Goal: Task Accomplishment & Management: Use online tool/utility

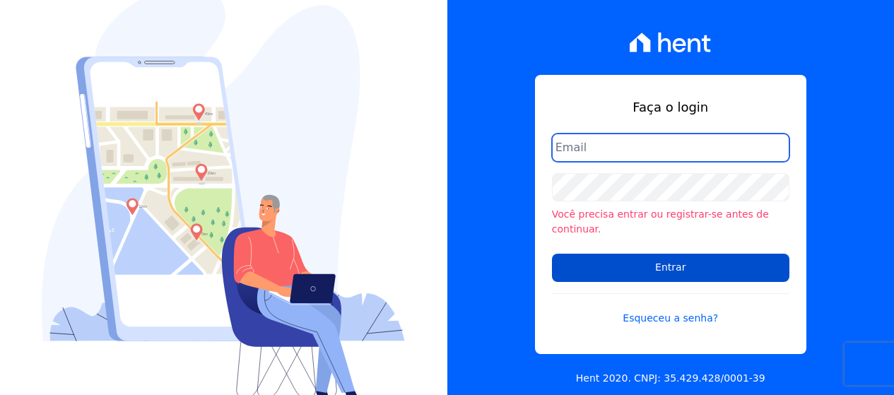
type input "[PERSON_NAME][EMAIL_ADDRESS][DOMAIN_NAME]"
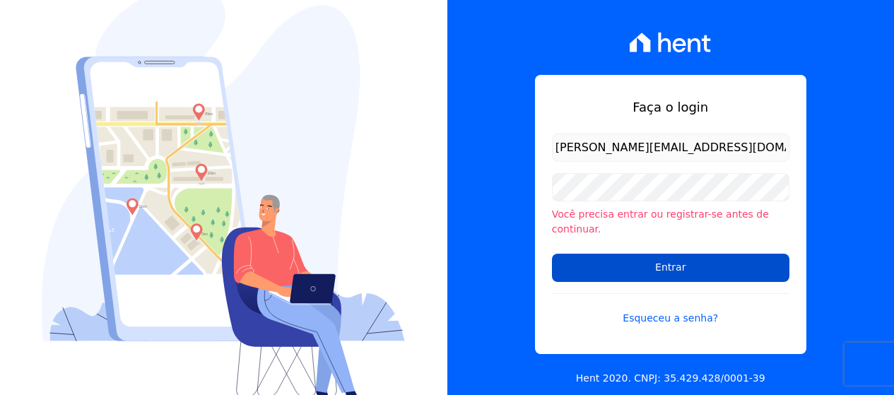
click at [621, 258] on input "Entrar" at bounding box center [670, 268] width 237 height 28
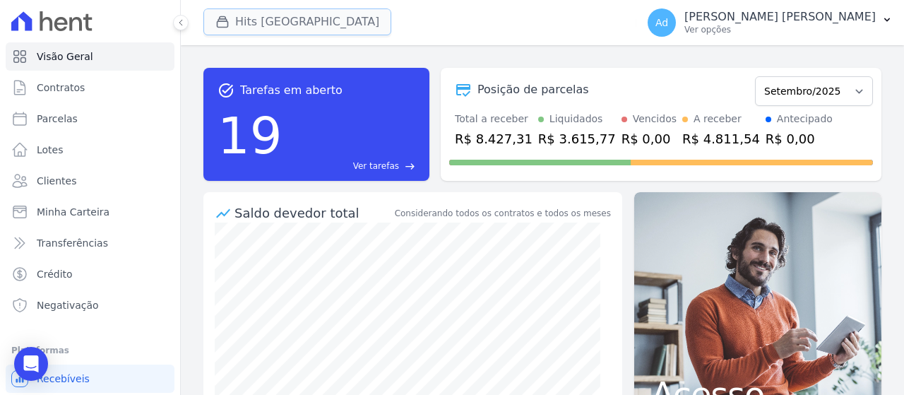
click at [247, 11] on button "Hits [GEOGRAPHIC_DATA]" at bounding box center [297, 21] width 188 height 27
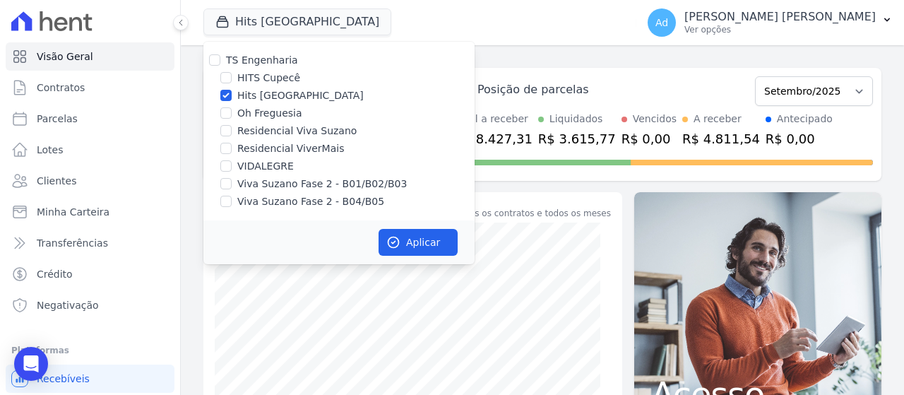
click at [260, 97] on label "Hits [GEOGRAPHIC_DATA]" at bounding box center [300, 95] width 126 height 15
click at [232, 97] on input "Hits [GEOGRAPHIC_DATA]" at bounding box center [225, 95] width 11 height 11
checkbox input "false"
click at [287, 184] on label "Viva Suzano Fase 2 - B01/B02/B03" at bounding box center [322, 184] width 170 height 15
click at [232, 184] on input "Viva Suzano Fase 2 - B01/B02/B03" at bounding box center [225, 183] width 11 height 11
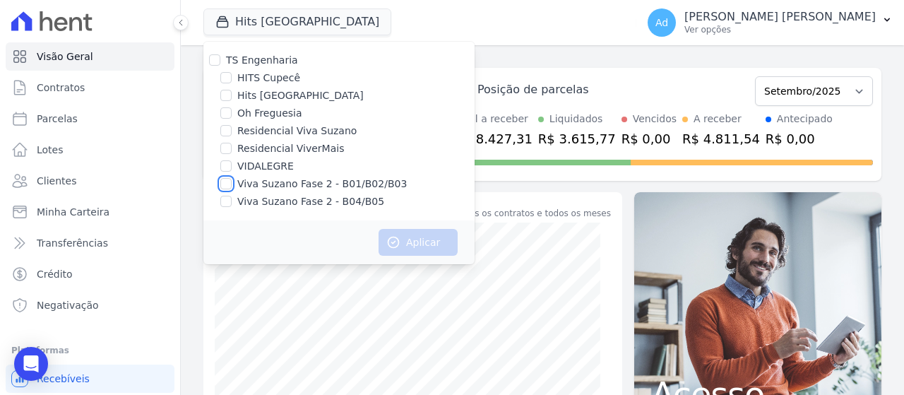
checkbox input "true"
drag, startPoint x: 278, startPoint y: 199, endPoint x: 294, endPoint y: 200, distance: 15.6
click at [278, 199] on label "Viva Suzano Fase 2 - B04/B05" at bounding box center [310, 201] width 147 height 15
click at [232, 199] on input "Viva Suzano Fase 2 - B04/B05" at bounding box center [225, 201] width 11 height 11
checkbox input "true"
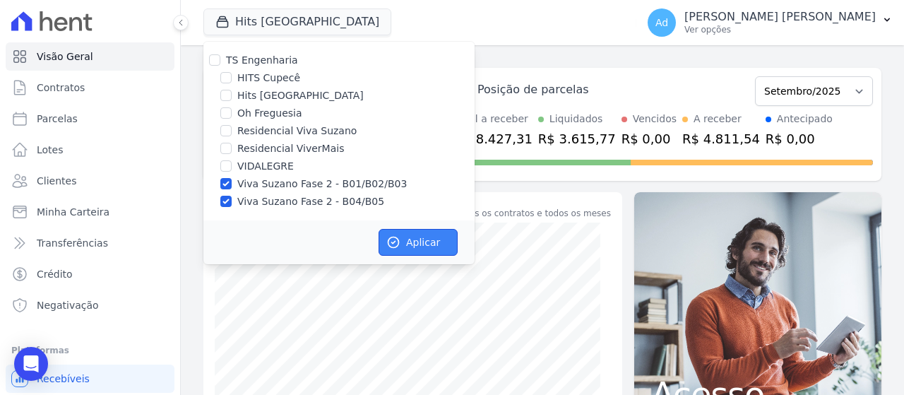
click at [410, 235] on button "Aplicar" at bounding box center [418, 242] width 79 height 27
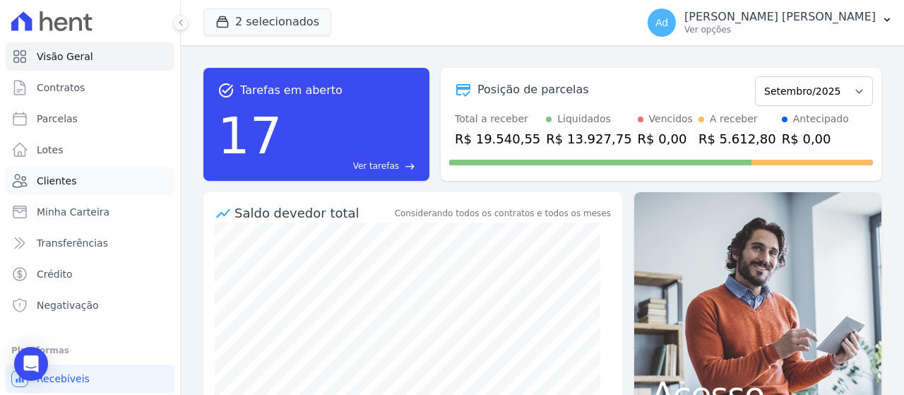
click at [84, 192] on link "Clientes" at bounding box center [90, 181] width 169 height 28
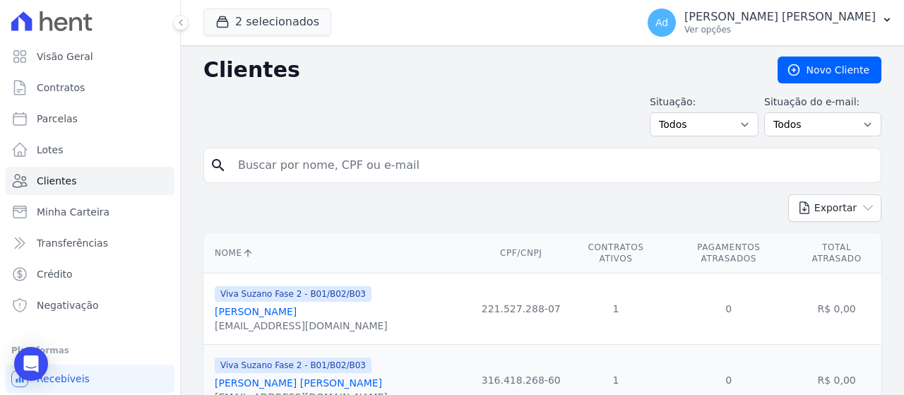
click at [350, 164] on input "search" at bounding box center [553, 165] width 646 height 28
paste input "[PERSON_NAME]"
type input "[PERSON_NAME]"
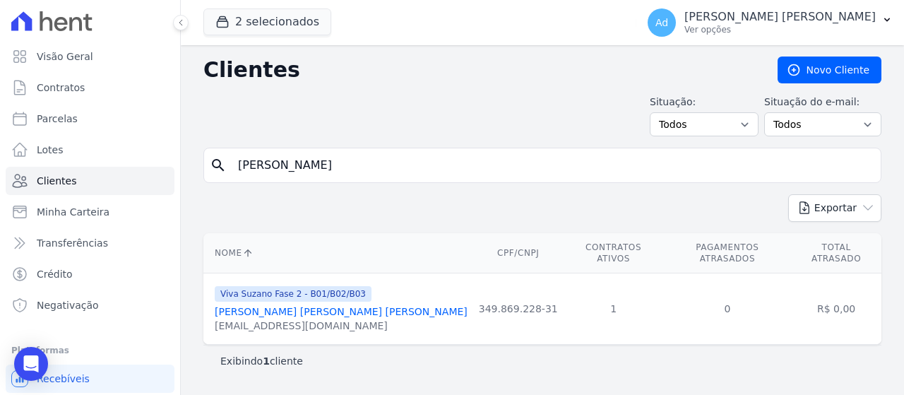
click at [364, 306] on link "[PERSON_NAME] [PERSON_NAME] [PERSON_NAME]" at bounding box center [341, 311] width 253 height 11
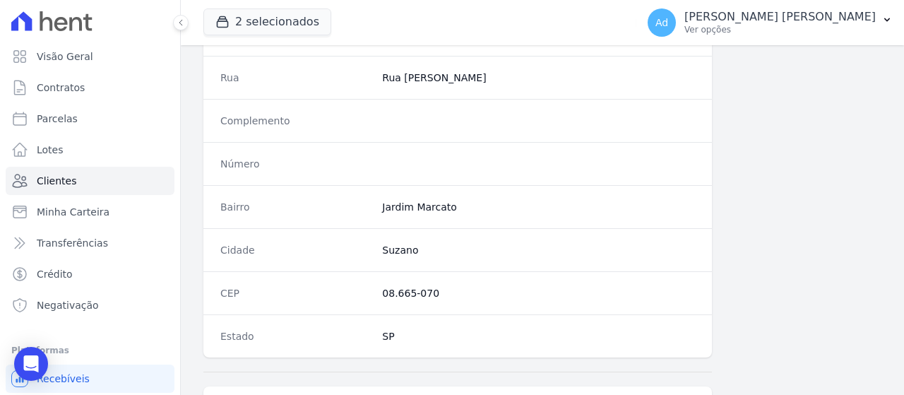
scroll to position [938, 0]
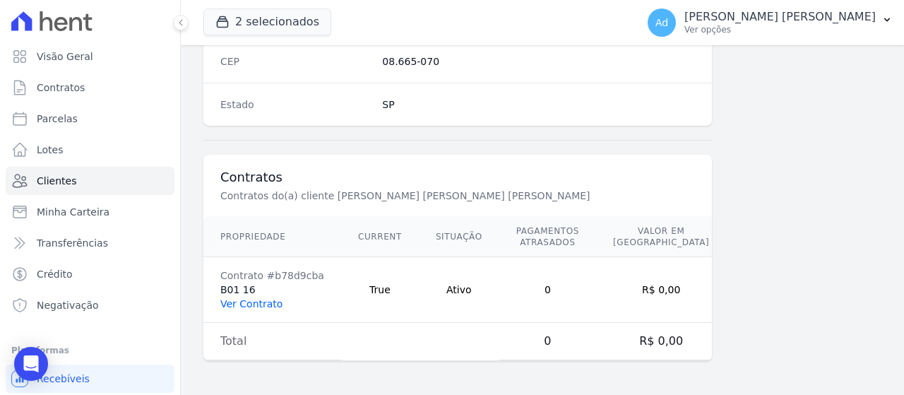
click at [261, 306] on link "Ver Contrato" at bounding box center [251, 303] width 62 height 11
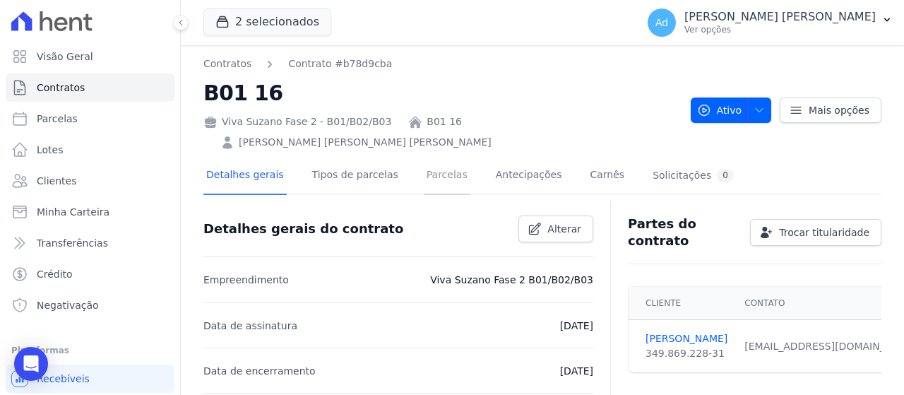
click at [437, 184] on link "Parcelas" at bounding box center [447, 176] width 47 height 37
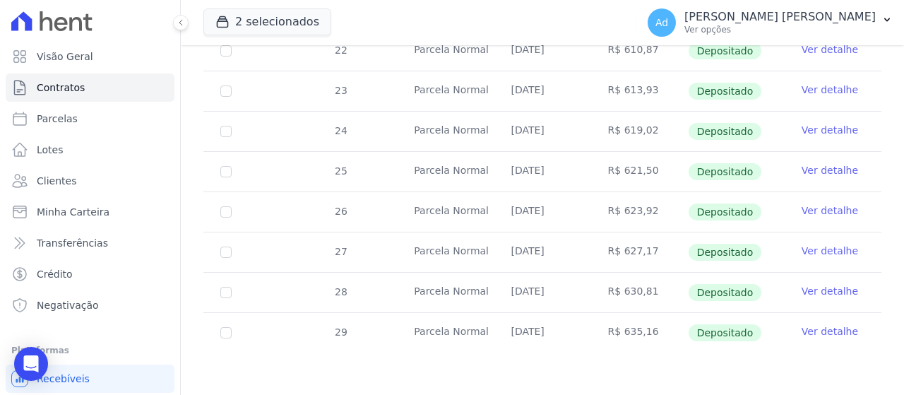
scroll to position [12, 0]
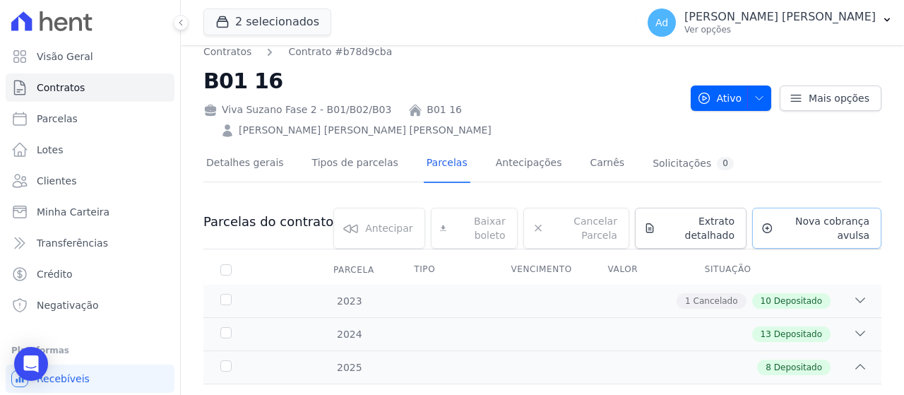
click at [790, 237] on span "Nova cobrança avulsa" at bounding box center [824, 228] width 90 height 28
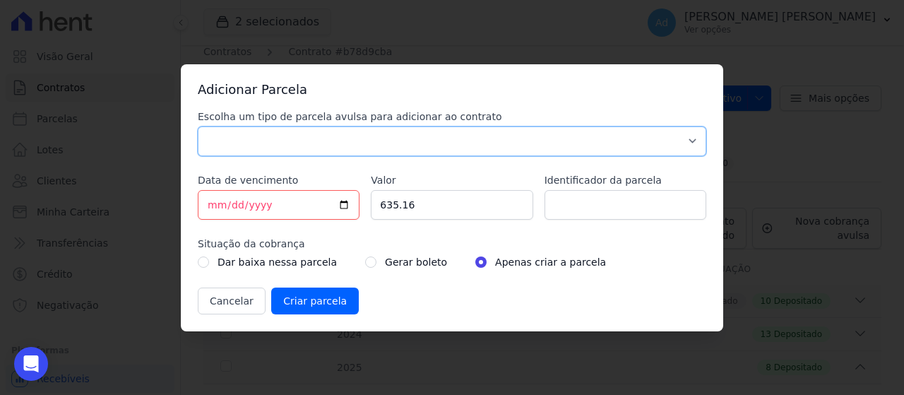
click at [410, 141] on select "Parcela Normal Sinal Caução Intercalada Chaves Pré Chaves Pós Chaves Taxas Quit…" at bounding box center [452, 141] width 509 height 30
select select "standard"
click at [198, 126] on select "Parcela Normal Sinal Caução Intercalada Chaves Pré Chaves Pós Chaves Taxas Quit…" at bounding box center [452, 141] width 509 height 30
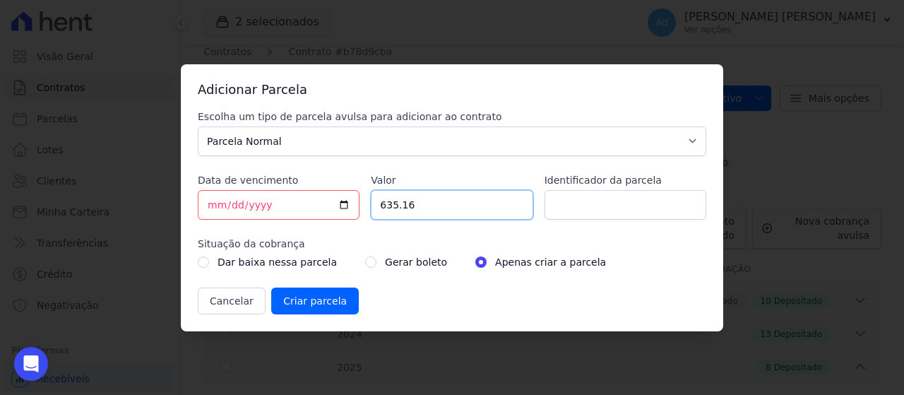
drag, startPoint x: 439, startPoint y: 208, endPoint x: 371, endPoint y: 202, distance: 68.1
click at [371, 202] on input "635.16" at bounding box center [452, 205] width 162 height 30
type input "640.94"
click at [613, 214] on input "Identificador da parcela" at bounding box center [626, 205] width 162 height 30
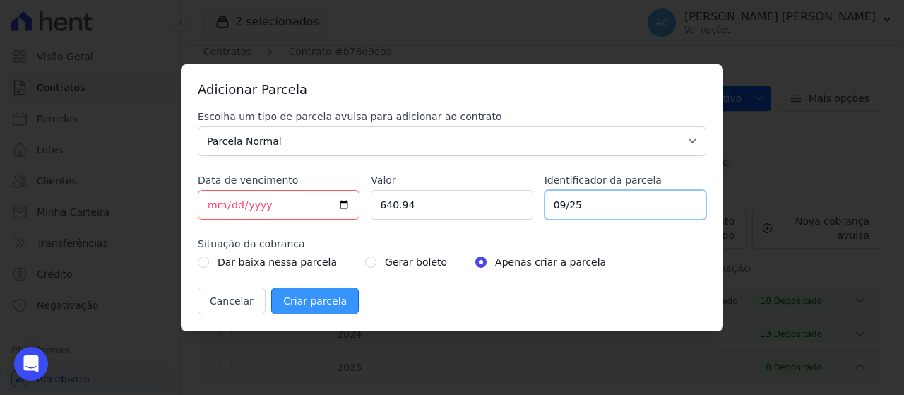
type input "09/25"
click at [302, 300] on input "Criar parcela" at bounding box center [315, 300] width 88 height 27
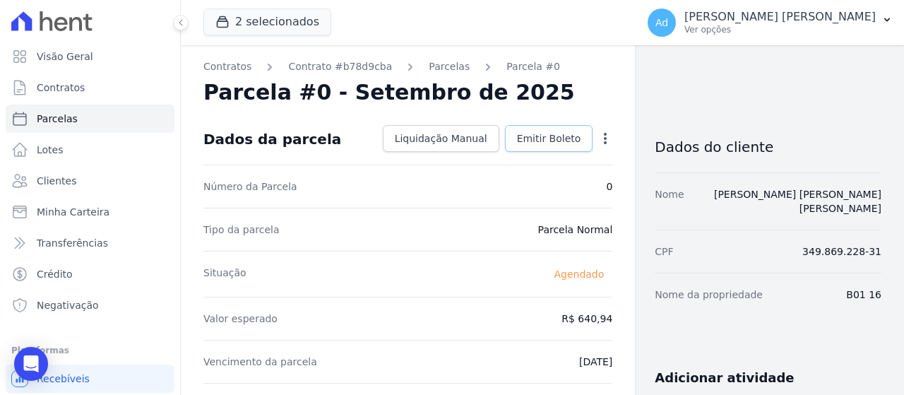
click at [564, 138] on span "Emitir Boleto" at bounding box center [549, 138] width 64 height 14
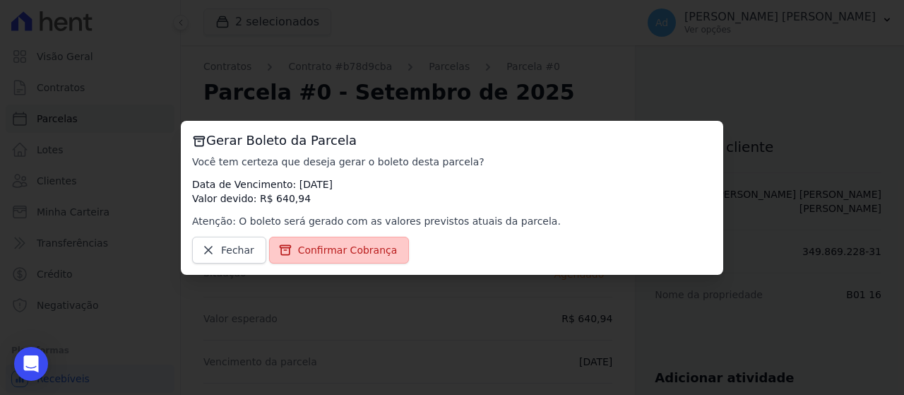
click at [366, 252] on span "Confirmar Cobrança" at bounding box center [348, 250] width 100 height 14
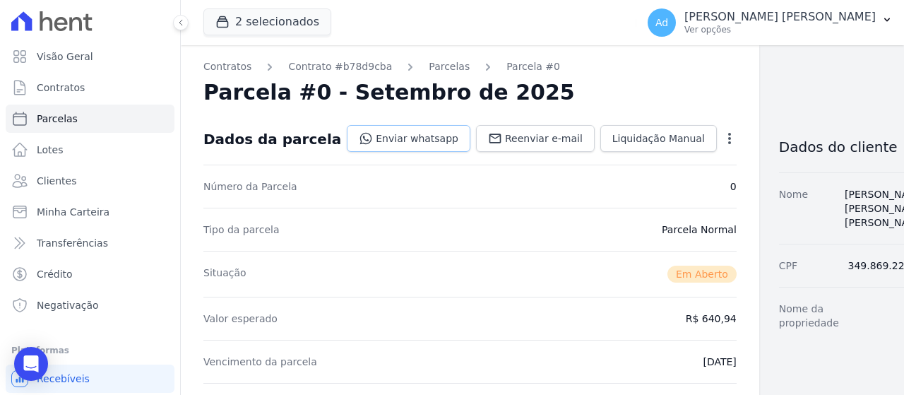
click at [379, 134] on link "Enviar whatsapp" at bounding box center [409, 138] width 124 height 27
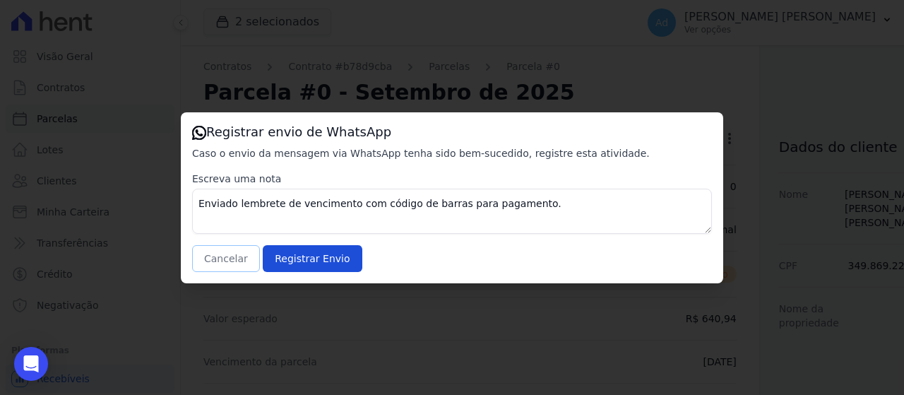
click at [210, 263] on button "Cancelar" at bounding box center [226, 258] width 68 height 27
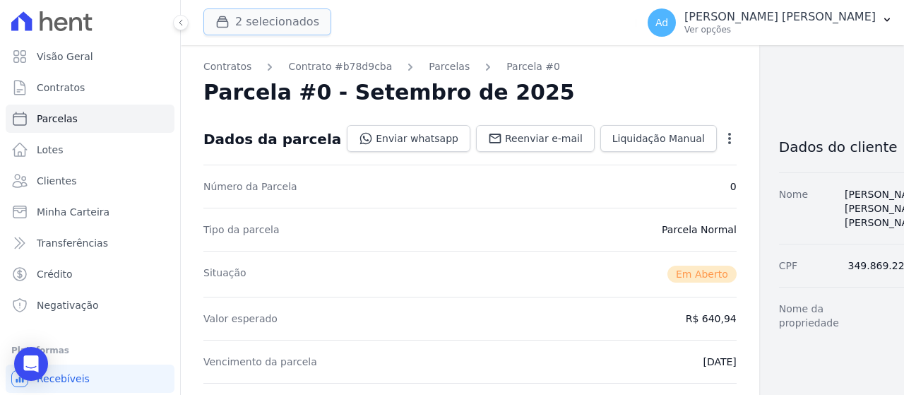
click at [278, 13] on button "2 selecionados" at bounding box center [267, 21] width 128 height 27
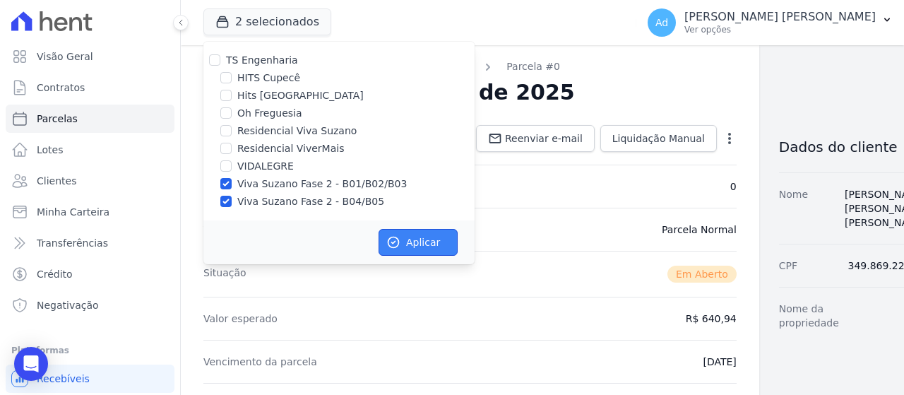
click at [402, 239] on button "Aplicar" at bounding box center [418, 242] width 79 height 27
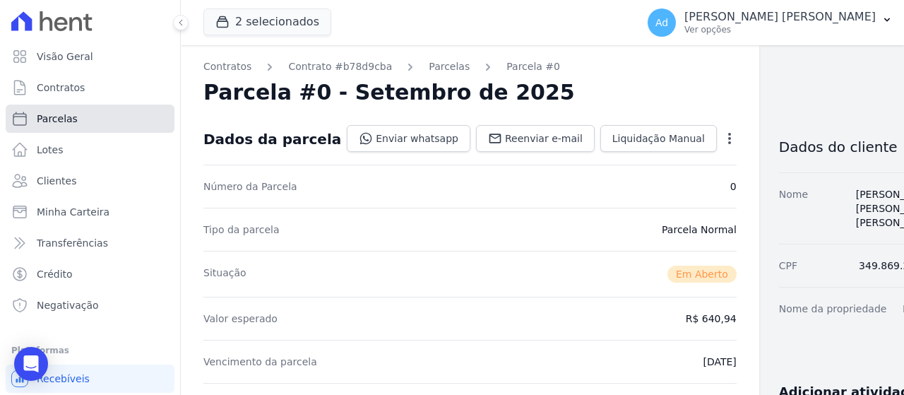
click at [101, 118] on link "Parcelas" at bounding box center [90, 119] width 169 height 28
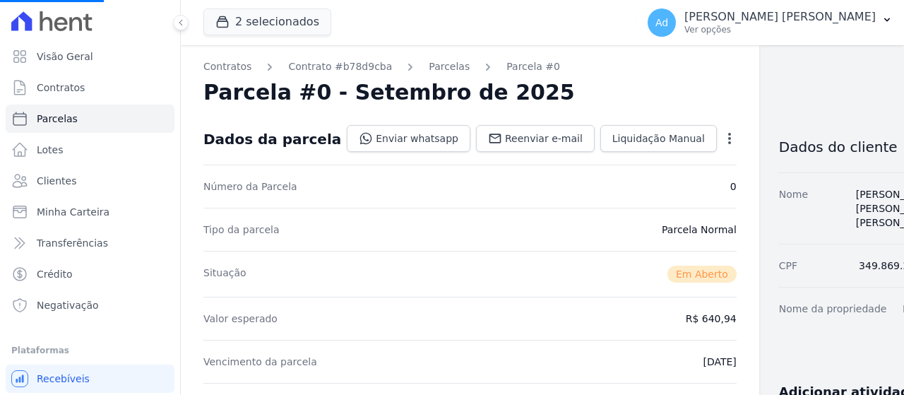
select select
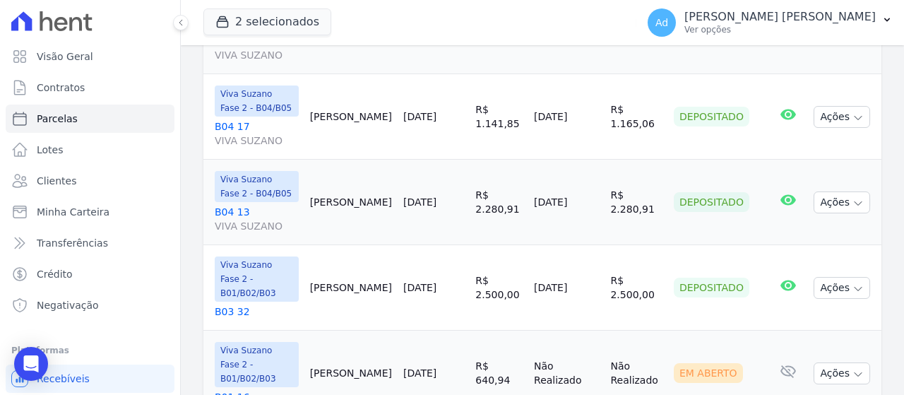
scroll to position [283, 0]
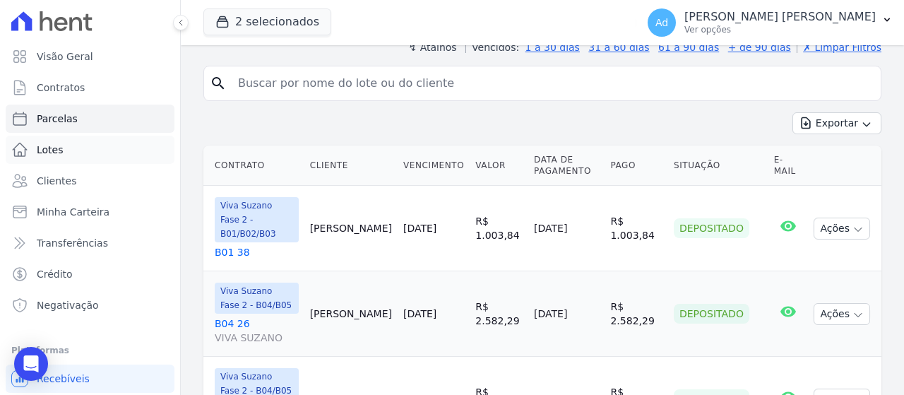
click at [71, 155] on link "Lotes" at bounding box center [90, 150] width 169 height 28
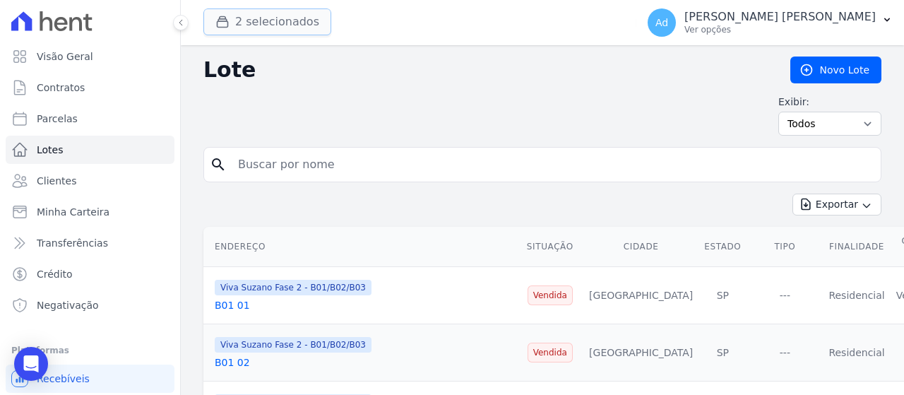
click at [251, 25] on button "2 selecionados" at bounding box center [267, 21] width 128 height 27
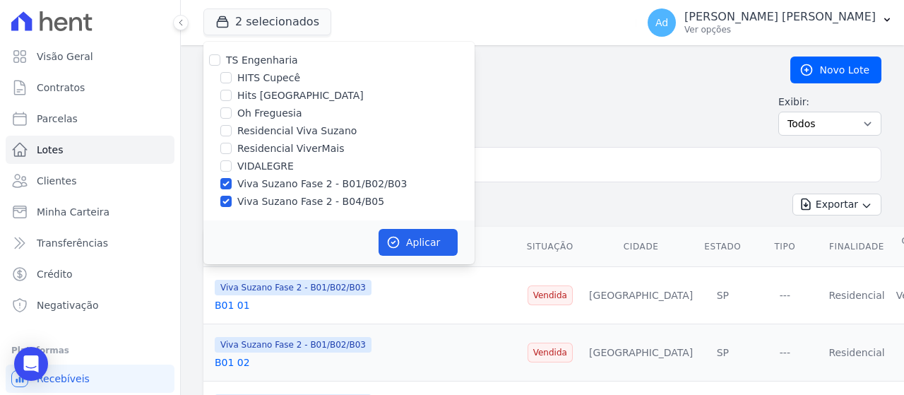
click at [251, 184] on label "Viva Suzano Fase 2 - B01/B02/B03" at bounding box center [322, 184] width 170 height 15
click at [232, 184] on input "Viva Suzano Fase 2 - B01/B02/B03" at bounding box center [225, 183] width 11 height 11
checkbox input "false"
click at [247, 200] on label "Viva Suzano Fase 2 - B04/B05" at bounding box center [310, 201] width 147 height 15
click at [232, 200] on input "Viva Suzano Fase 2 - B04/B05" at bounding box center [225, 201] width 11 height 11
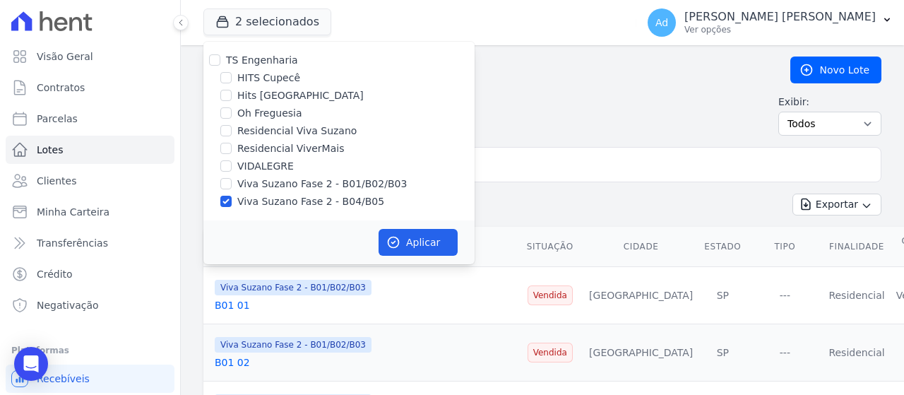
checkbox input "false"
click at [270, 95] on label "Hits [GEOGRAPHIC_DATA]" at bounding box center [300, 95] width 126 height 15
click at [232, 95] on input "Hits [GEOGRAPHIC_DATA]" at bounding box center [225, 95] width 11 height 11
checkbox input "true"
click at [417, 239] on button "Aplicar" at bounding box center [418, 242] width 79 height 27
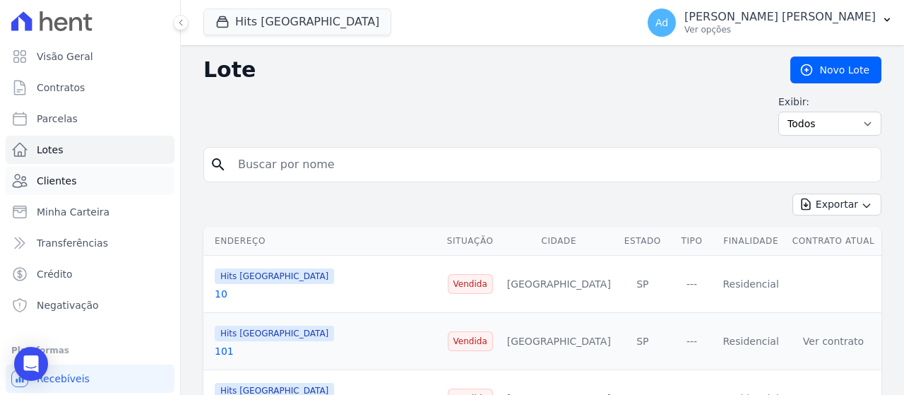
click at [82, 186] on link "Clientes" at bounding box center [90, 181] width 169 height 28
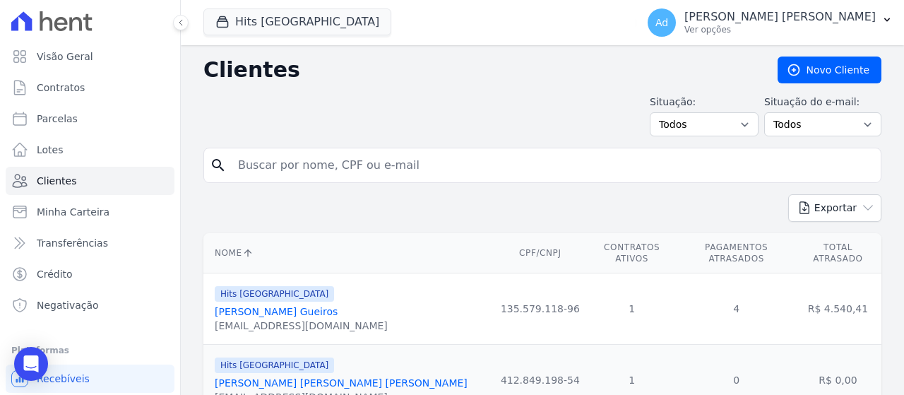
click at [332, 171] on input "search" at bounding box center [553, 165] width 646 height 28
type input "thiago"
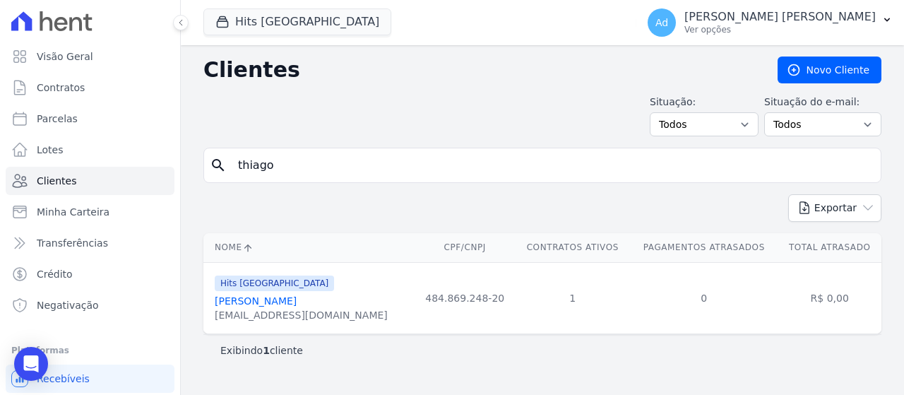
click at [297, 302] on link "[PERSON_NAME]" at bounding box center [256, 300] width 82 height 11
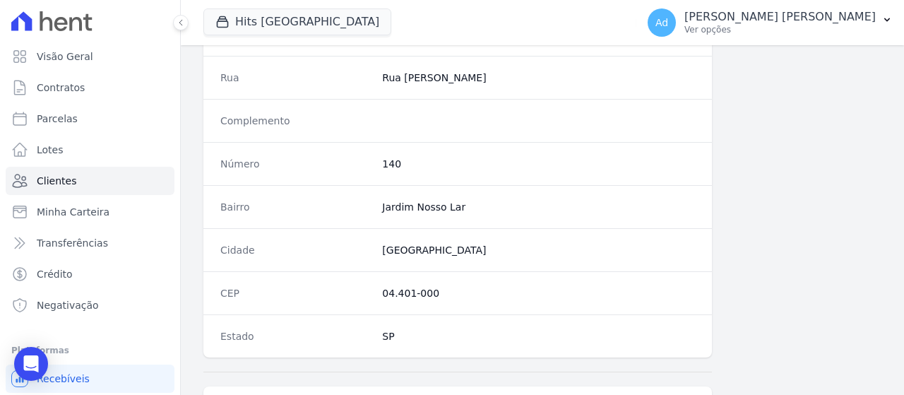
scroll to position [938, 0]
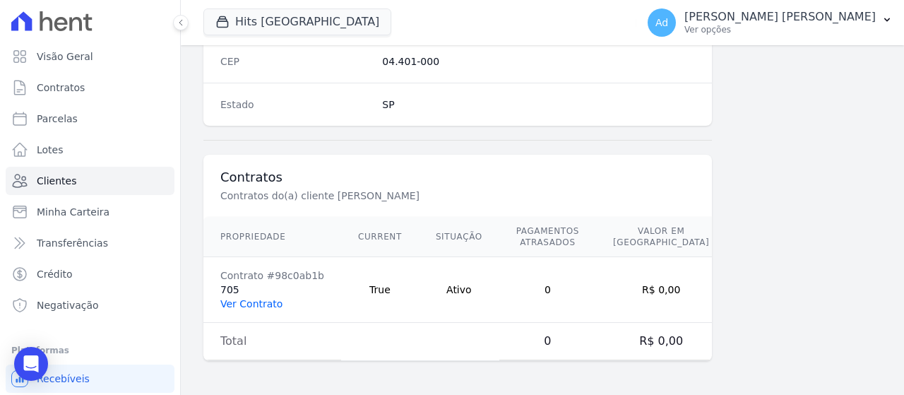
click at [263, 304] on link "Ver Contrato" at bounding box center [251, 303] width 62 height 11
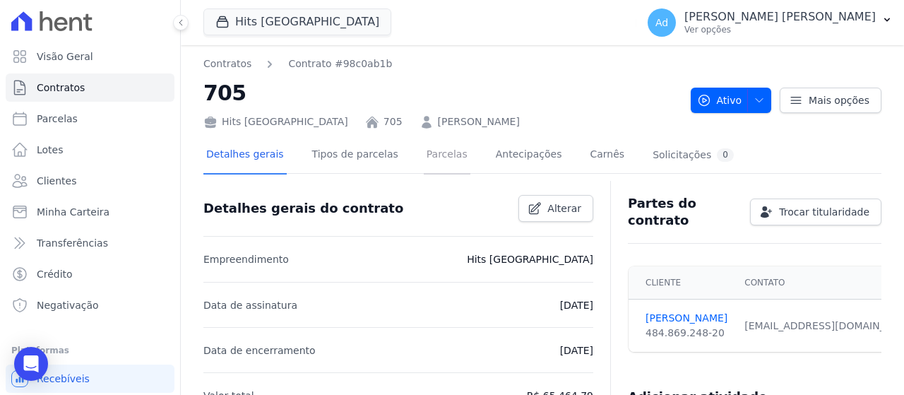
click at [444, 162] on link "Parcelas" at bounding box center [447, 155] width 47 height 37
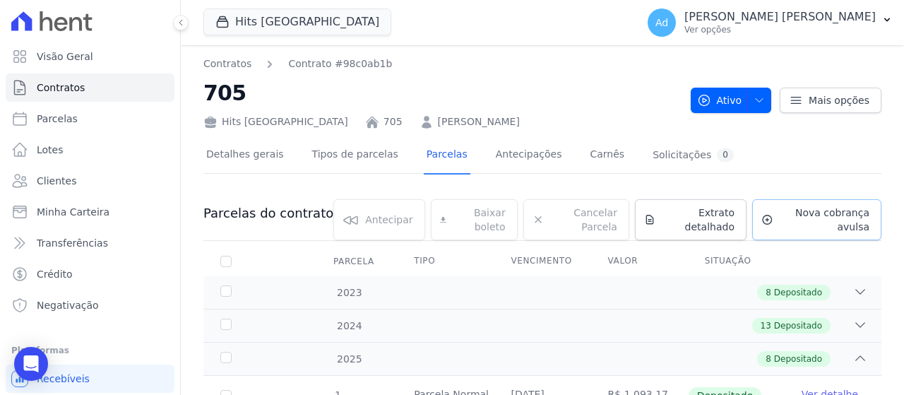
click at [779, 221] on span "Nova cobrança avulsa" at bounding box center [824, 220] width 90 height 28
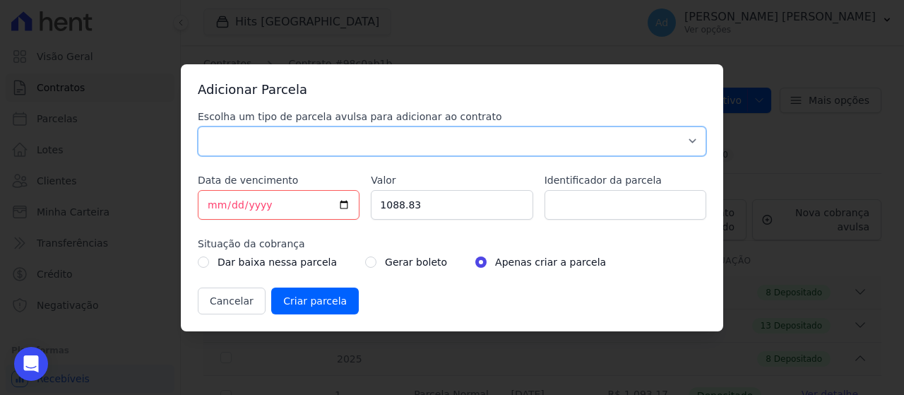
click at [441, 137] on select "Parcela Normal Sinal Caução Intercalada Chaves Pré Chaves Pós Chaves Taxas Quit…" at bounding box center [452, 141] width 509 height 30
select select "standard"
click at [198, 126] on select "Parcela Normal Sinal Caução Intercalada Chaves Pré Chaves Pós Chaves Taxas Quit…" at bounding box center [452, 141] width 509 height 30
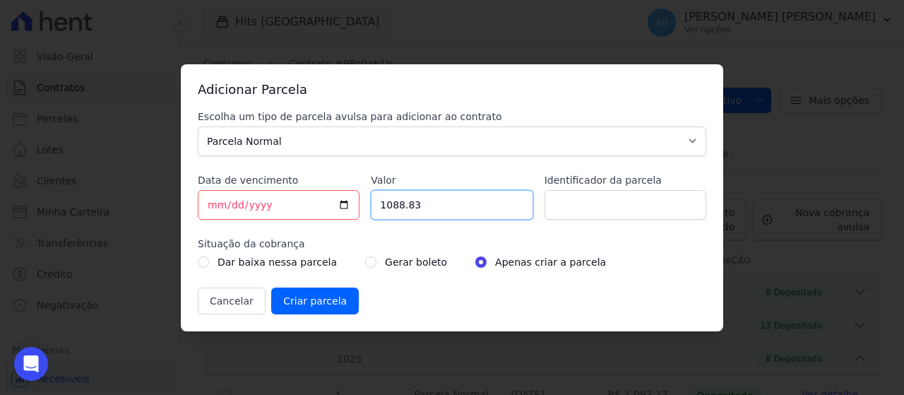
drag, startPoint x: 417, startPoint y: 203, endPoint x: 324, endPoint y: 196, distance: 93.6
click at [324, 196] on div "Escolha um tipo de parcela avulsa para adicionar ao contrato Parcela Normal Sin…" at bounding box center [452, 211] width 509 height 205
type input "1141.56"
click at [595, 206] on input "Identificador da parcela" at bounding box center [626, 205] width 162 height 30
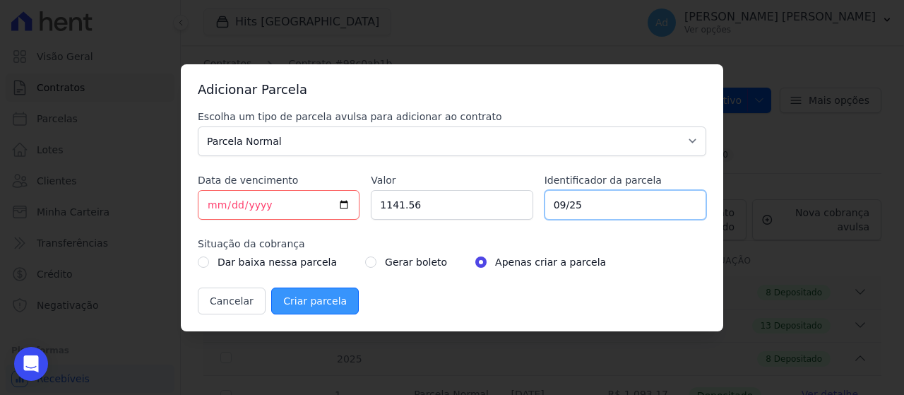
type input "09/25"
click at [305, 299] on input "Criar parcela" at bounding box center [315, 300] width 88 height 27
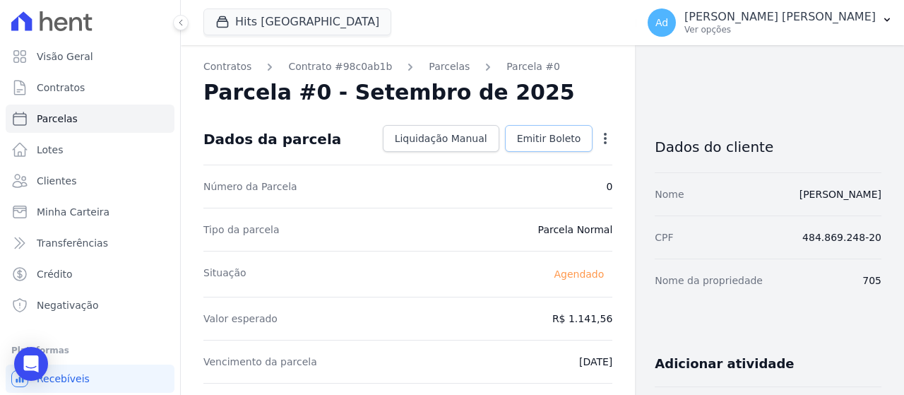
click at [552, 141] on span "Emitir Boleto" at bounding box center [549, 138] width 64 height 14
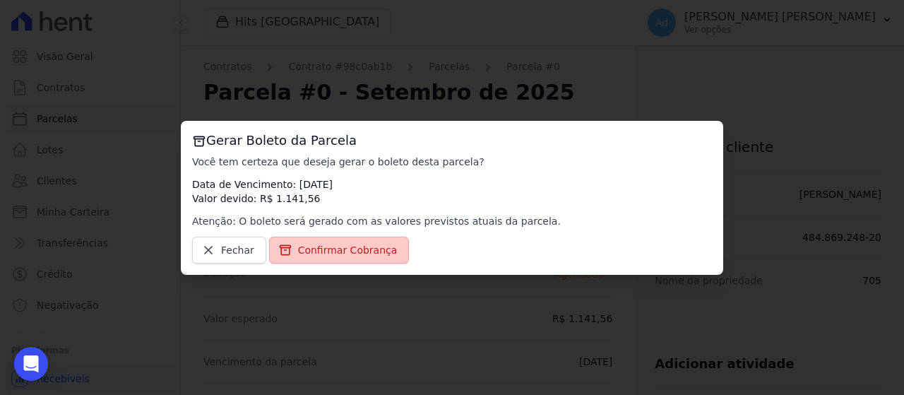
click at [338, 247] on span "Confirmar Cobrança" at bounding box center [348, 250] width 100 height 14
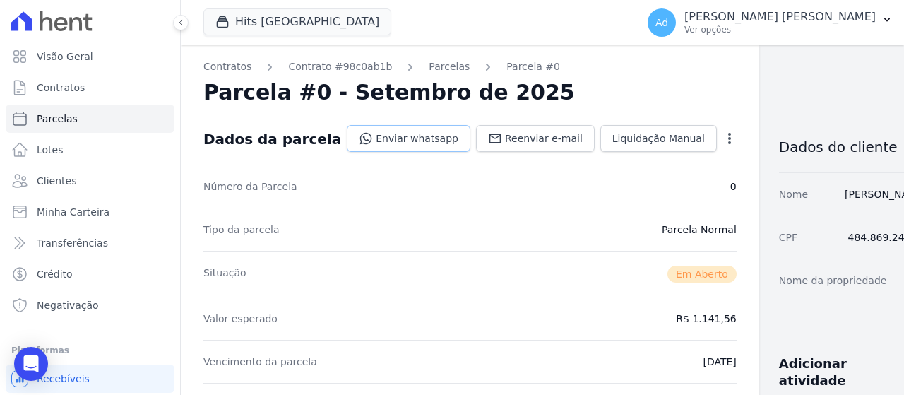
click at [405, 138] on link "Enviar whatsapp" at bounding box center [409, 138] width 124 height 27
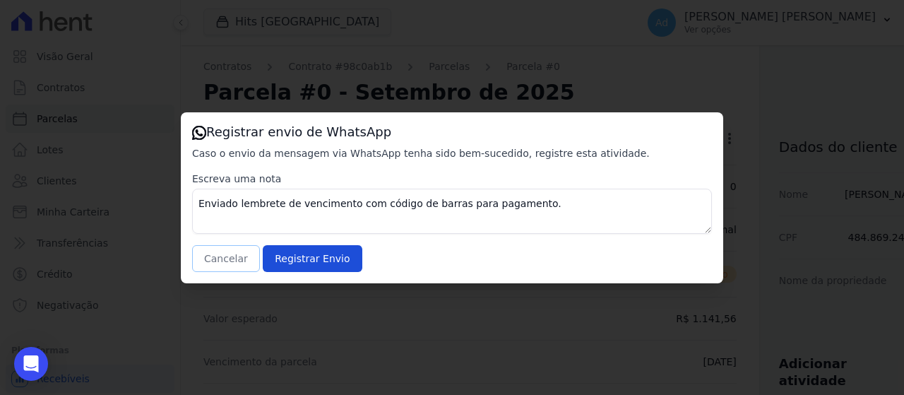
click at [246, 261] on button "Cancelar" at bounding box center [226, 258] width 68 height 27
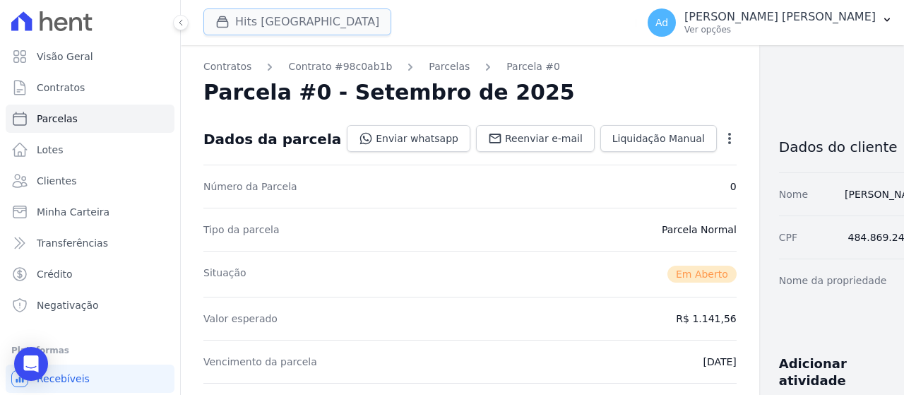
click at [298, 34] on button "Hits [GEOGRAPHIC_DATA]" at bounding box center [297, 21] width 188 height 27
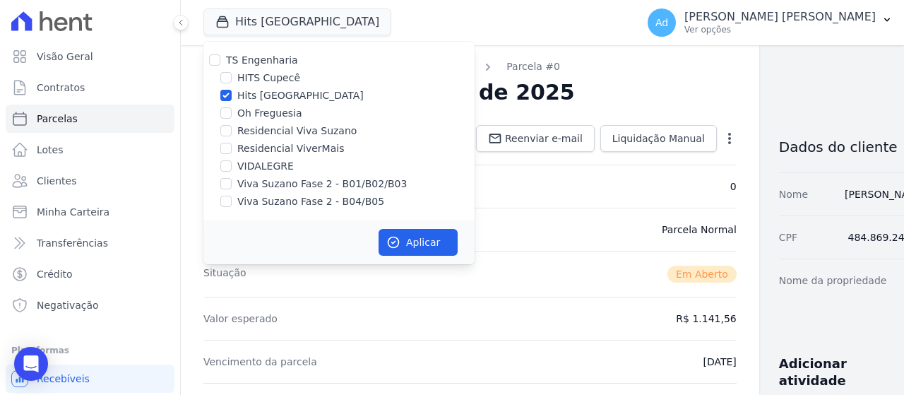
click at [272, 101] on label "Hits [GEOGRAPHIC_DATA]" at bounding box center [300, 95] width 126 height 15
click at [232, 101] on input "Hits [GEOGRAPHIC_DATA]" at bounding box center [225, 95] width 11 height 11
checkbox input "false"
click at [292, 132] on label "Residencial Viva Suzano" at bounding box center [296, 131] width 119 height 15
click at [232, 132] on input "Residencial Viva Suzano" at bounding box center [225, 130] width 11 height 11
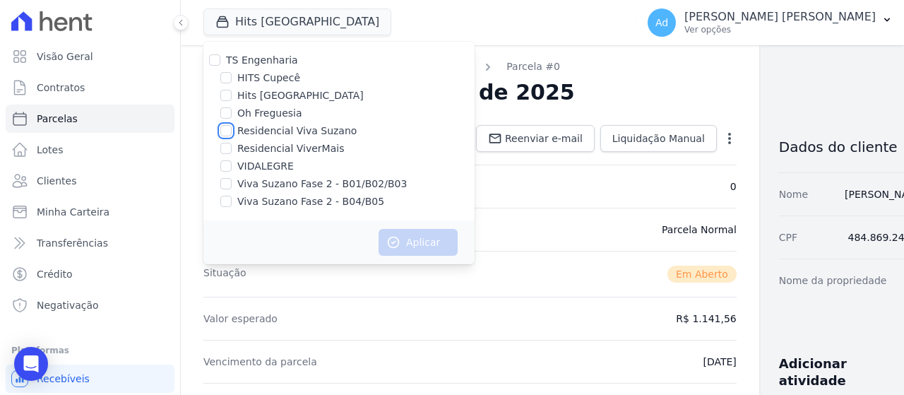
checkbox input "true"
click at [402, 239] on button "Aplicar" at bounding box center [418, 242] width 79 height 27
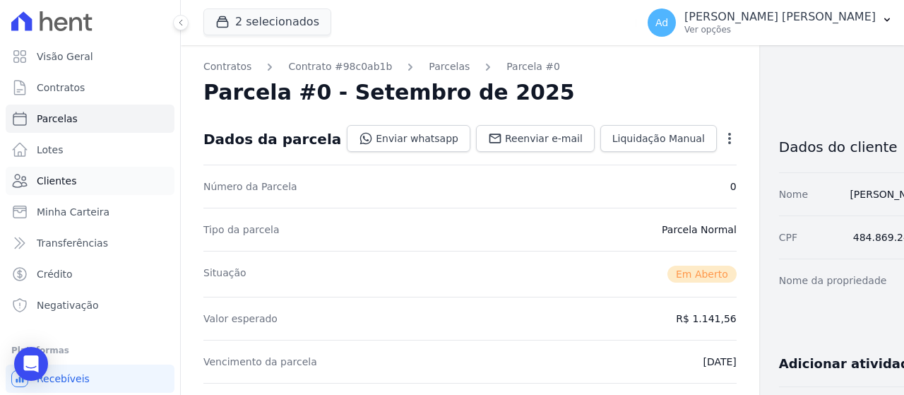
click at [93, 185] on link "Clientes" at bounding box center [90, 181] width 169 height 28
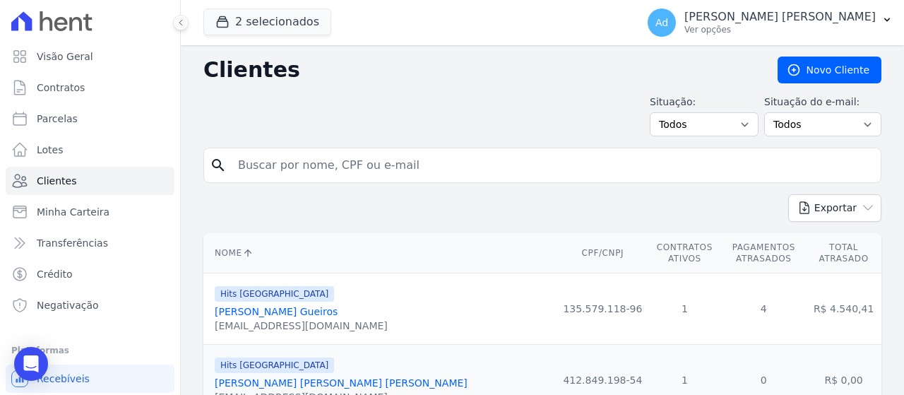
click at [324, 172] on input "search" at bounding box center [553, 165] width 646 height 28
paste input "[PERSON_NAME]"
type input "[PERSON_NAME]"
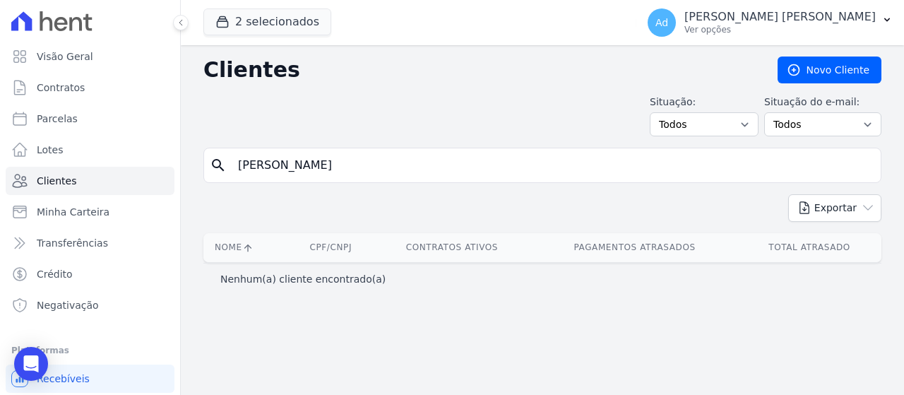
drag, startPoint x: 377, startPoint y: 166, endPoint x: 209, endPoint y: 158, distance: 168.3
click at [209, 158] on div "search SIDNEI FRANCISCO" at bounding box center [542, 165] width 678 height 35
click at [264, 14] on button "2 selecionados" at bounding box center [267, 21] width 128 height 27
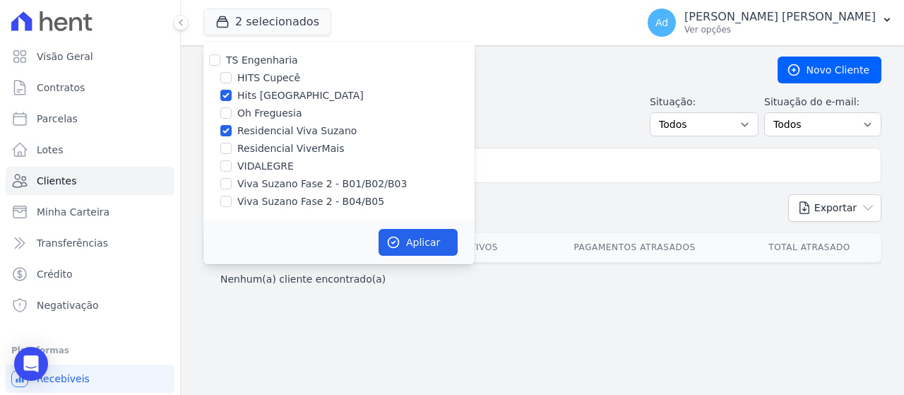
click at [246, 93] on label "Hits [GEOGRAPHIC_DATA]" at bounding box center [300, 95] width 126 height 15
click at [232, 93] on input "Hits [GEOGRAPHIC_DATA]" at bounding box center [225, 95] width 11 height 11
click at [263, 96] on label "Hits [GEOGRAPHIC_DATA]" at bounding box center [300, 95] width 126 height 15
click at [232, 96] on input "Hits [GEOGRAPHIC_DATA]" at bounding box center [225, 95] width 11 height 11
checkbox input "true"
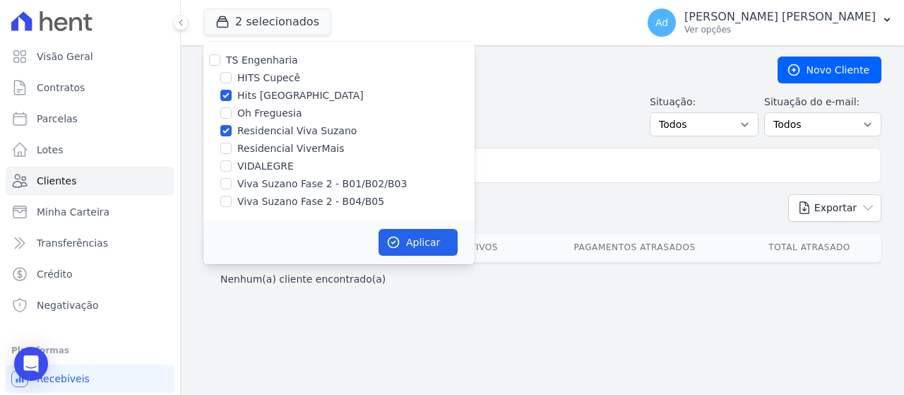
click at [244, 130] on label "Residencial Viva Suzano" at bounding box center [296, 131] width 119 height 15
click at [232, 130] on input "Residencial Viva Suzano" at bounding box center [225, 130] width 11 height 11
checkbox input "false"
click at [225, 95] on input "Hits [GEOGRAPHIC_DATA]" at bounding box center [225, 95] width 11 height 11
checkbox input "false"
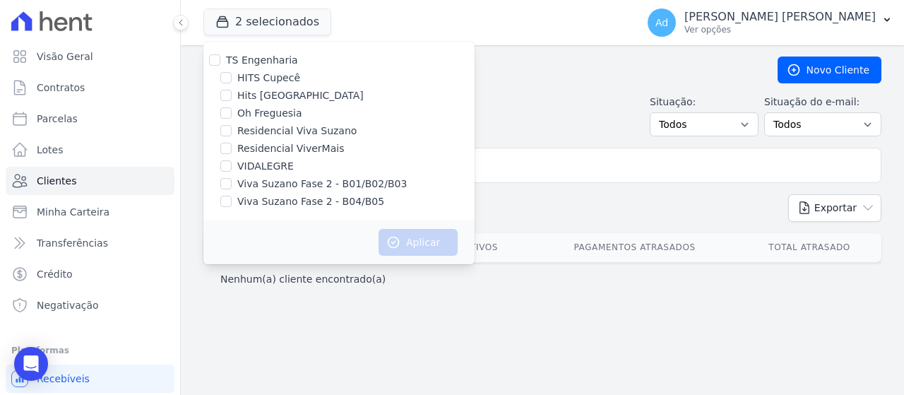
click at [232, 180] on div "Viva Suzano Fase 2 - B01/B02/B03" at bounding box center [338, 184] width 271 height 15
click at [224, 186] on input "Viva Suzano Fase 2 - B01/B02/B03" at bounding box center [225, 183] width 11 height 11
checkbox input "true"
click at [223, 204] on input "Viva Suzano Fase 2 - B04/B05" at bounding box center [225, 201] width 11 height 11
checkbox input "true"
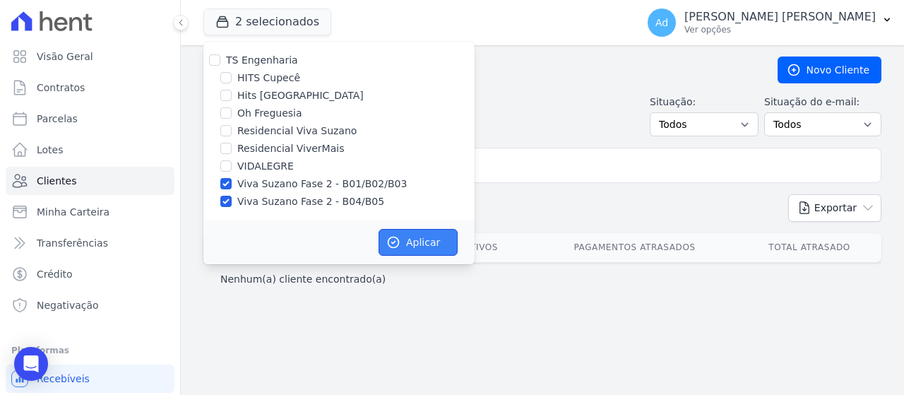
click at [408, 240] on button "Aplicar" at bounding box center [418, 242] width 79 height 27
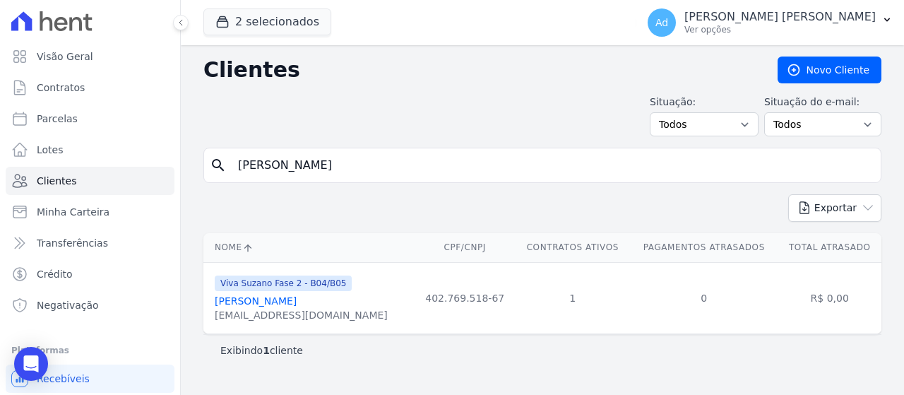
click at [273, 304] on link "[PERSON_NAME]" at bounding box center [256, 300] width 82 height 11
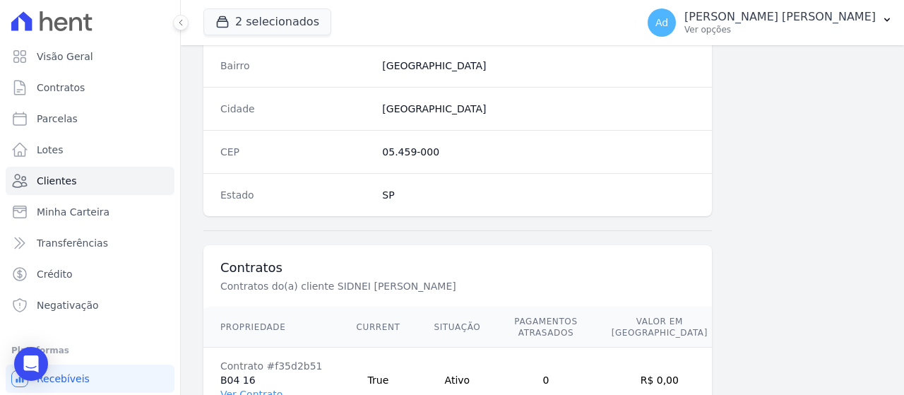
scroll to position [938, 0]
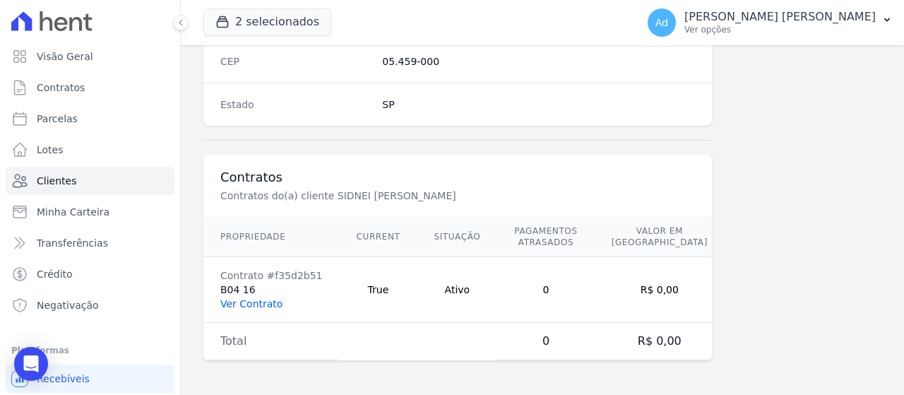
click at [258, 302] on link "Ver Contrato" at bounding box center [251, 303] width 62 height 11
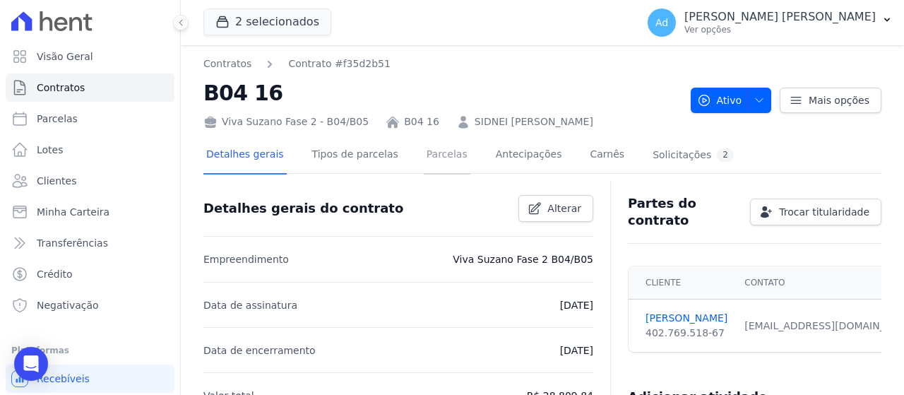
click at [443, 158] on link "Parcelas" at bounding box center [447, 155] width 47 height 37
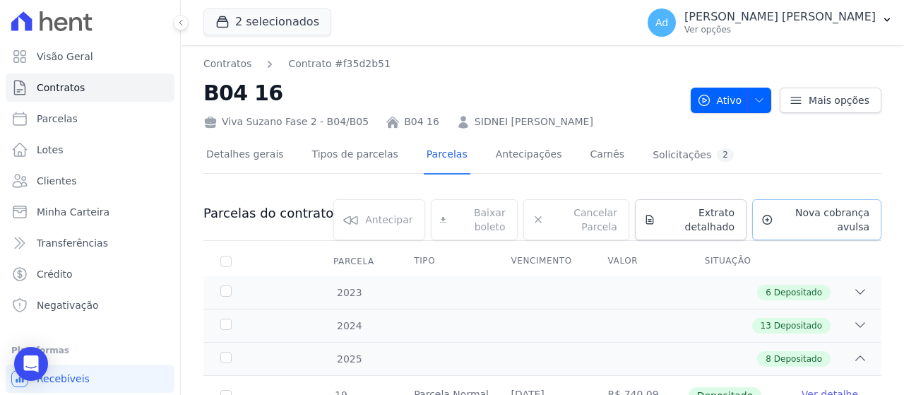
click at [779, 210] on span "Nova cobrança avulsa" at bounding box center [824, 220] width 90 height 28
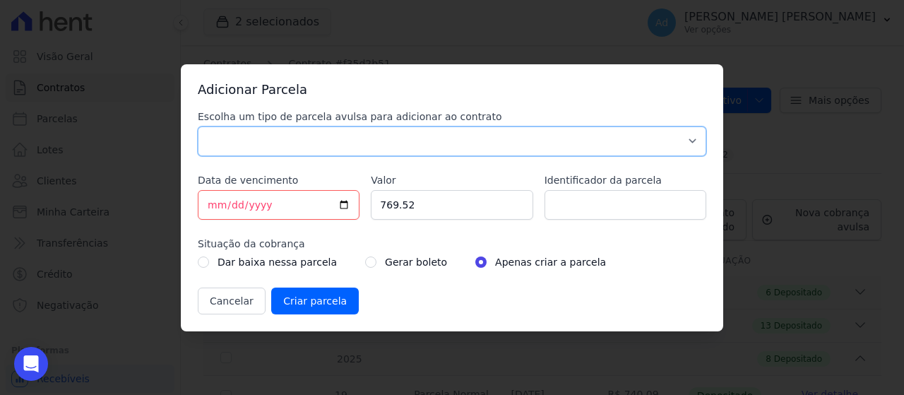
click at [461, 141] on select "Parcela Normal Sinal Caução Intercalada Chaves Pré Chaves Pós Chaves Taxas Quit…" at bounding box center [452, 141] width 509 height 30
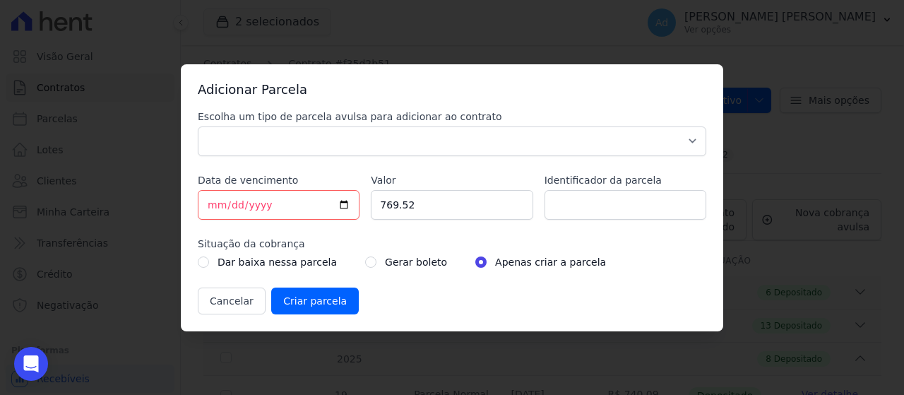
click at [474, 32] on div "Adicionar Parcela Escolha um tipo de parcela avulsa para adicionar ao contrato …" at bounding box center [452, 197] width 904 height 395
click at [785, 175] on div "Adicionar Parcela Escolha um tipo de parcela avulsa para adicionar ao contrato …" at bounding box center [452, 197] width 904 height 395
click at [247, 309] on button "Cancelar" at bounding box center [232, 300] width 68 height 27
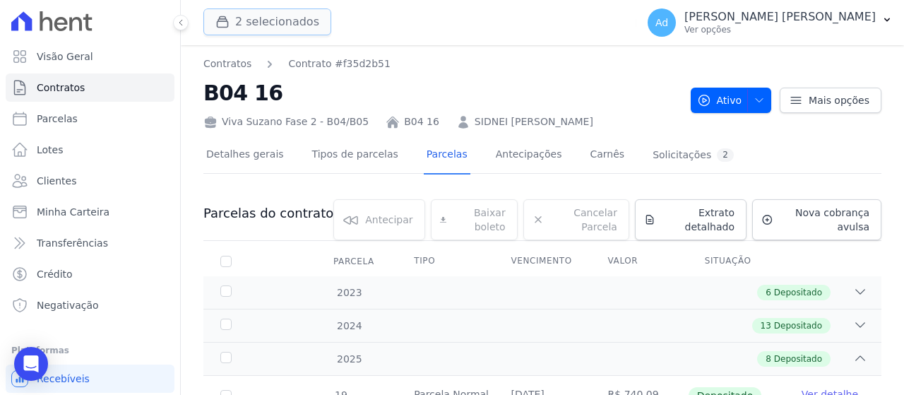
click at [265, 26] on button "2 selecionados" at bounding box center [267, 21] width 128 height 27
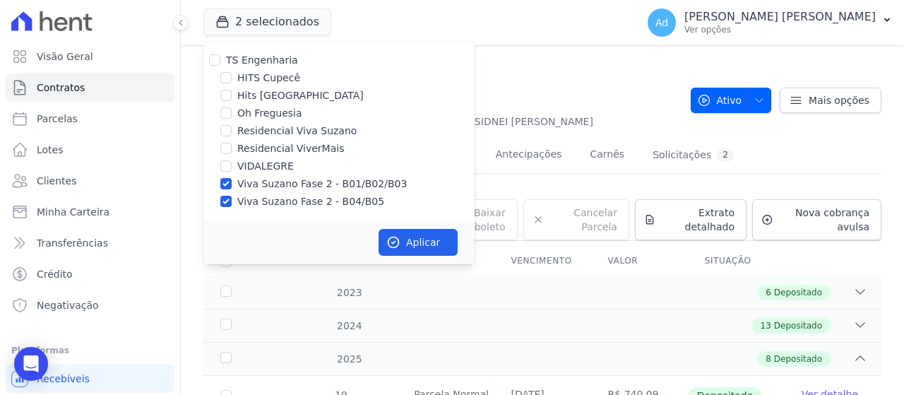
click at [246, 182] on label "Viva Suzano Fase 2 - B01/B02/B03" at bounding box center [322, 184] width 170 height 15
click at [232, 182] on input "Viva Suzano Fase 2 - B01/B02/B03" at bounding box center [225, 183] width 11 height 11
checkbox input "false"
click at [242, 201] on label "Viva Suzano Fase 2 - B04/B05" at bounding box center [310, 201] width 147 height 15
click at [232, 201] on input "Viva Suzano Fase 2 - B04/B05" at bounding box center [225, 201] width 11 height 11
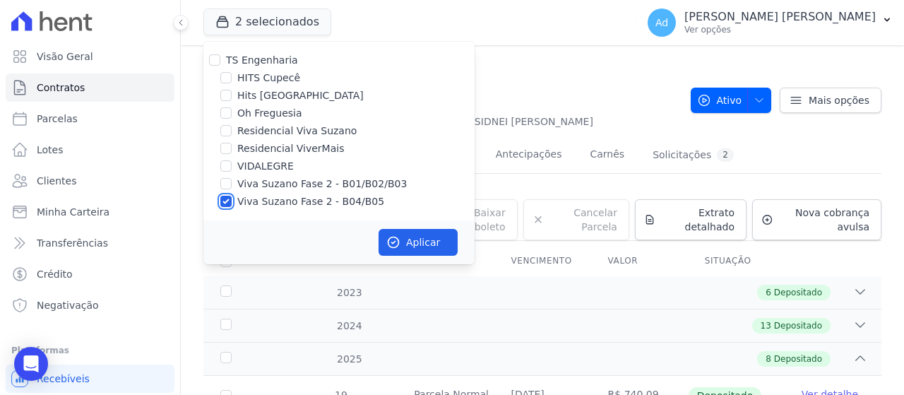
checkbox input "false"
click at [550, 82] on h2 "B04 16" at bounding box center [441, 93] width 476 height 32
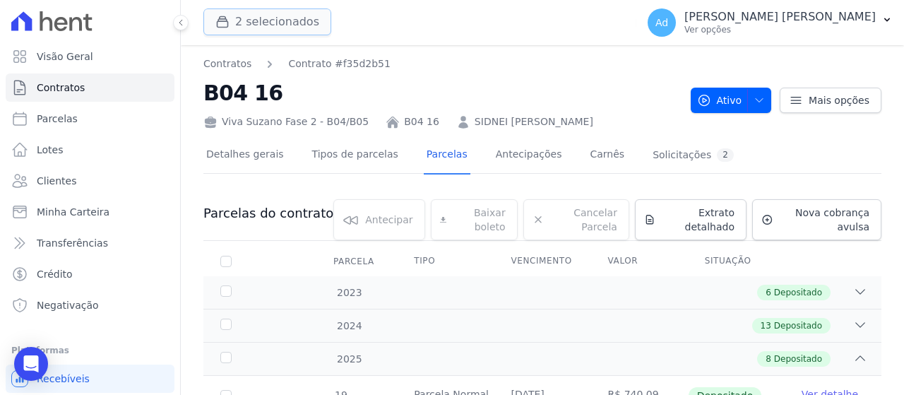
click at [261, 23] on button "2 selecionados" at bounding box center [267, 21] width 128 height 27
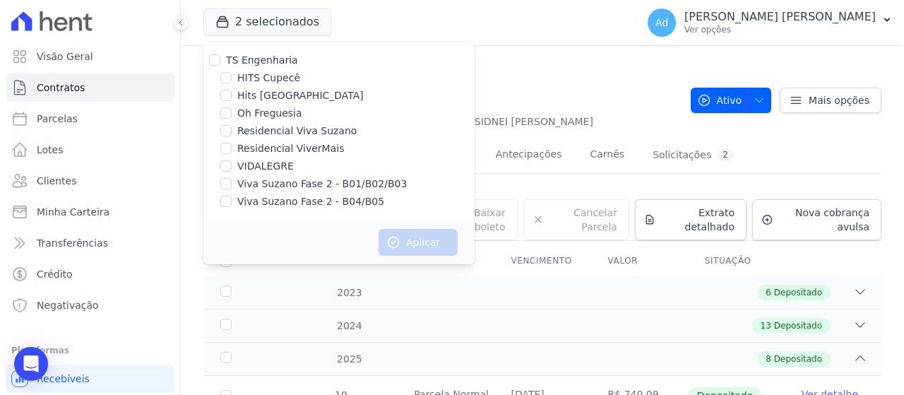
click at [559, 62] on nav "Contratos Contrato #f35d2b51" at bounding box center [441, 64] width 476 height 15
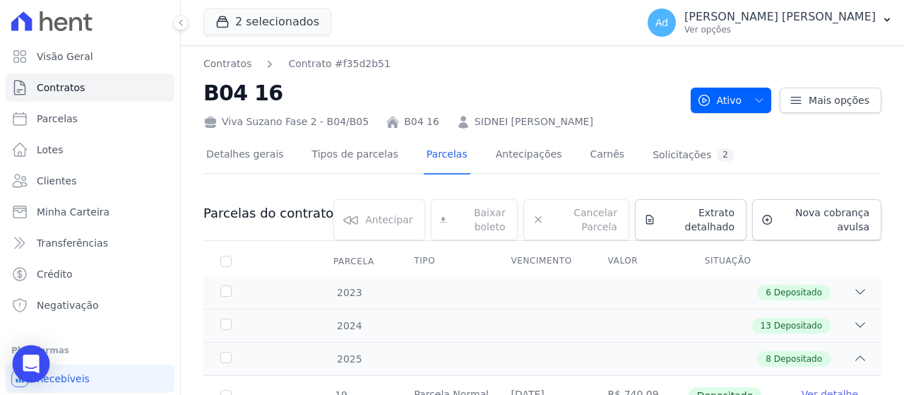
click at [23, 360] on icon "Open Intercom Messenger" at bounding box center [31, 364] width 18 height 18
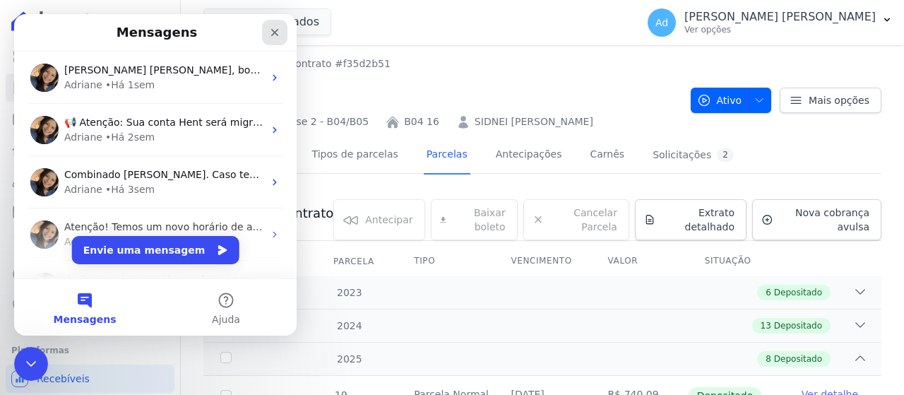
click at [266, 35] on div "Fechar" at bounding box center [274, 32] width 25 height 25
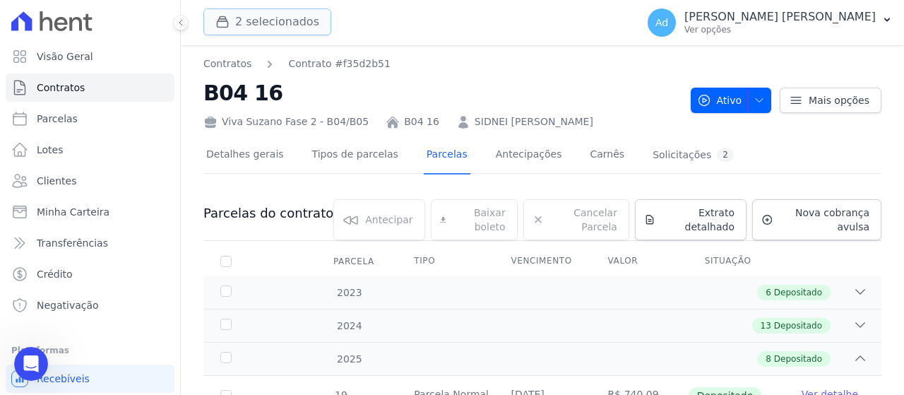
click at [261, 16] on button "2 selecionados" at bounding box center [267, 21] width 128 height 27
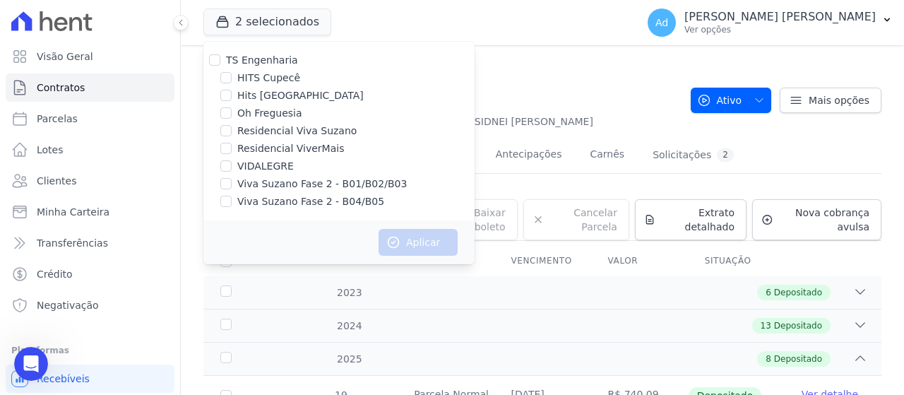
click at [273, 184] on label "Viva Suzano Fase 2 - B01/B02/B03" at bounding box center [322, 184] width 170 height 15
click at [232, 184] on input "Viva Suzano Fase 2 - B01/B02/B03" at bounding box center [225, 183] width 11 height 11
checkbox input "true"
click at [257, 209] on div "TS Engenharia HITS Cupecê Hits [GEOGRAPHIC_DATA] Oh Freguesia Residencial Viva …" at bounding box center [338, 131] width 271 height 179
click at [267, 206] on label "Viva Suzano Fase 2 - B04/B05" at bounding box center [310, 201] width 147 height 15
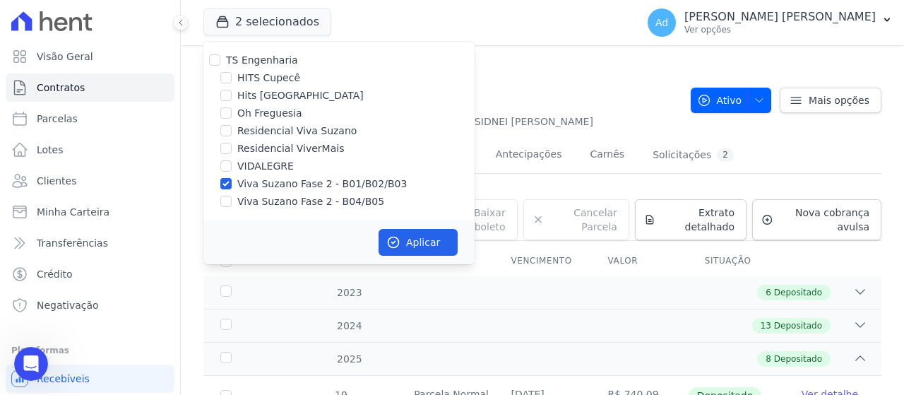
click at [232, 206] on input "Viva Suzano Fase 2 - B04/B05" at bounding box center [225, 201] width 11 height 11
checkbox input "true"
click at [398, 243] on icon "button" at bounding box center [393, 242] width 14 height 14
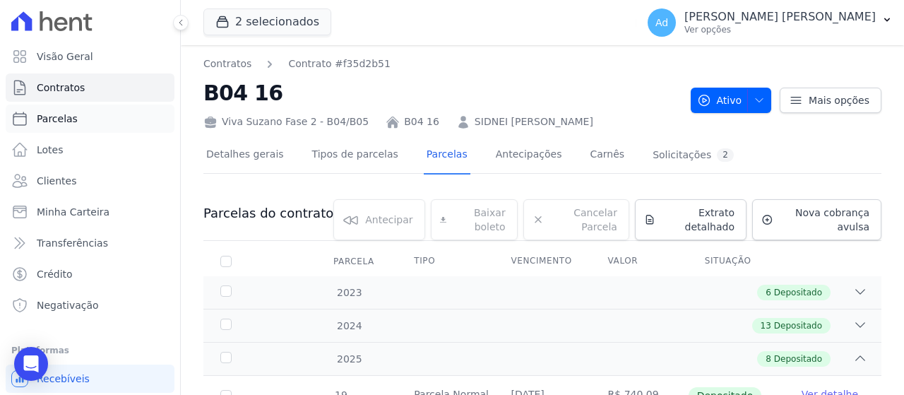
click at [76, 126] on link "Parcelas" at bounding box center [90, 119] width 169 height 28
select select
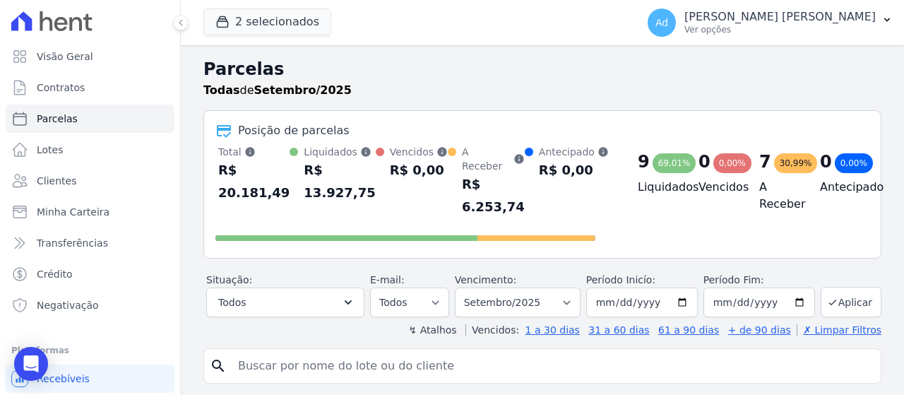
click at [388, 353] on input "search" at bounding box center [553, 366] width 646 height 28
type input "b01 03"
select select
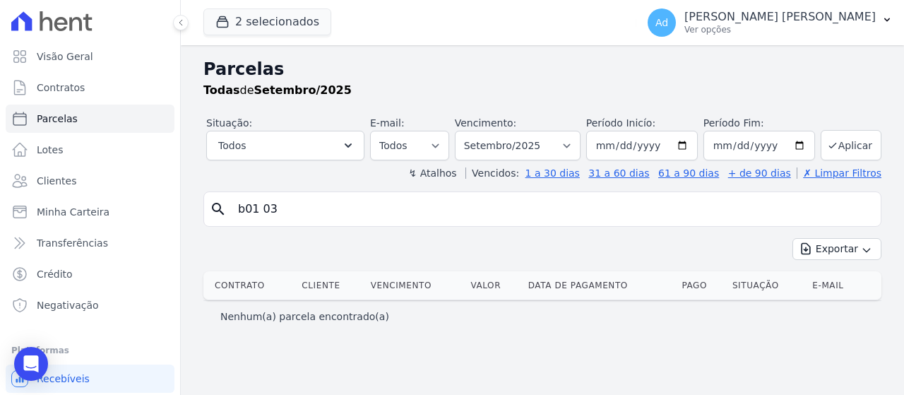
drag, startPoint x: 314, startPoint y: 208, endPoint x: 170, endPoint y: 199, distance: 143.6
click at [170, 199] on div "Visão Geral Contratos [GEOGRAPHIC_DATA] Lotes Clientes Minha Carteira Transferê…" at bounding box center [452, 197] width 904 height 395
click at [89, 184] on link "Clientes" at bounding box center [90, 181] width 169 height 28
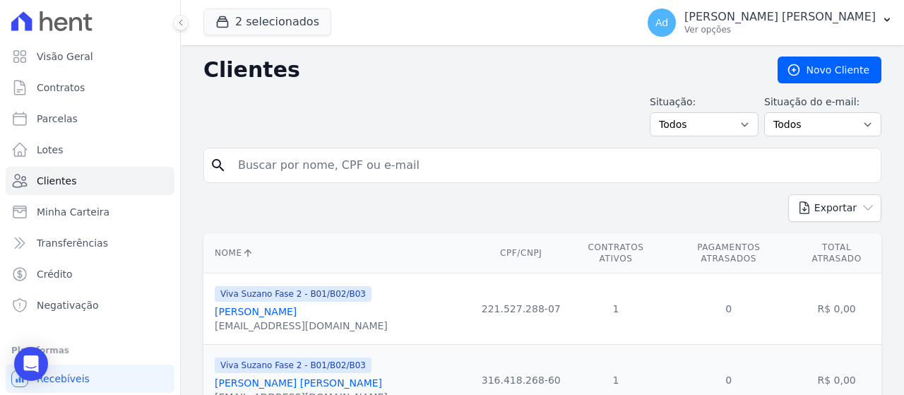
click at [413, 173] on input "search" at bounding box center [553, 165] width 646 height 28
type input "[PERSON_NAME]"
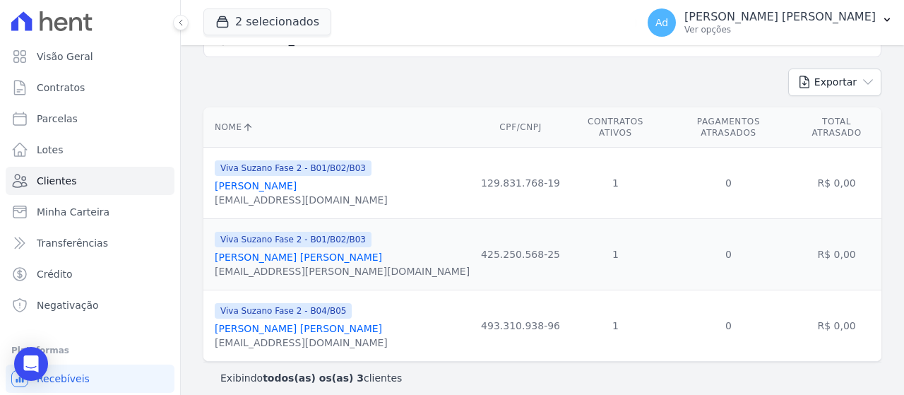
click at [297, 180] on link "[PERSON_NAME]" at bounding box center [256, 185] width 82 height 11
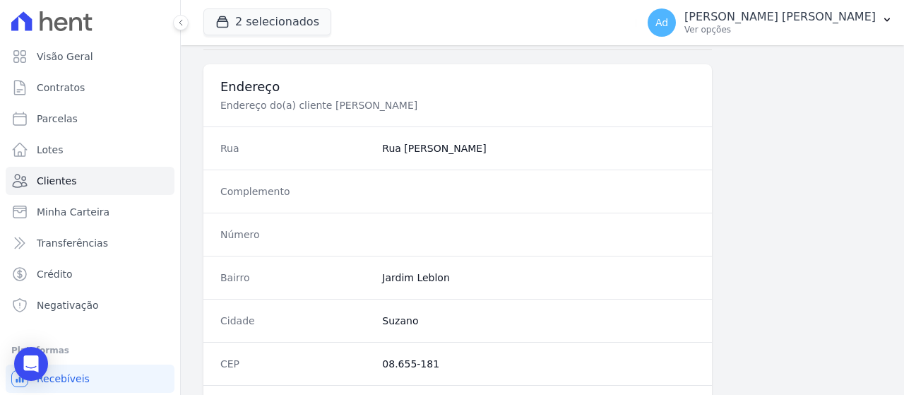
scroll to position [938, 0]
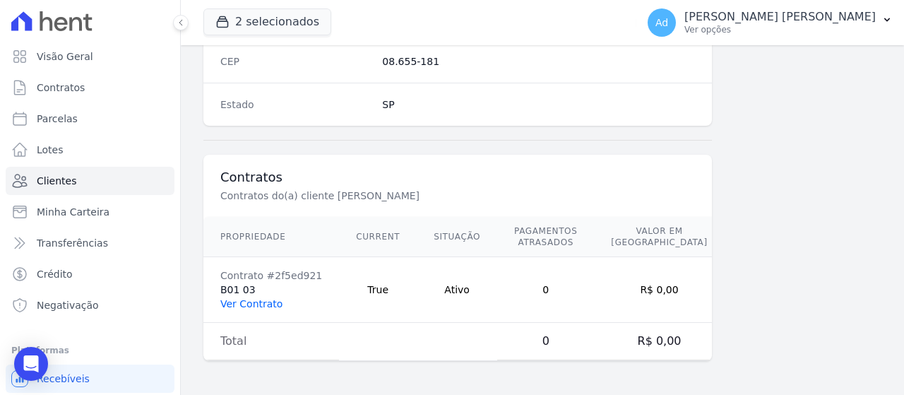
click at [254, 298] on link "Ver Contrato" at bounding box center [251, 303] width 62 height 11
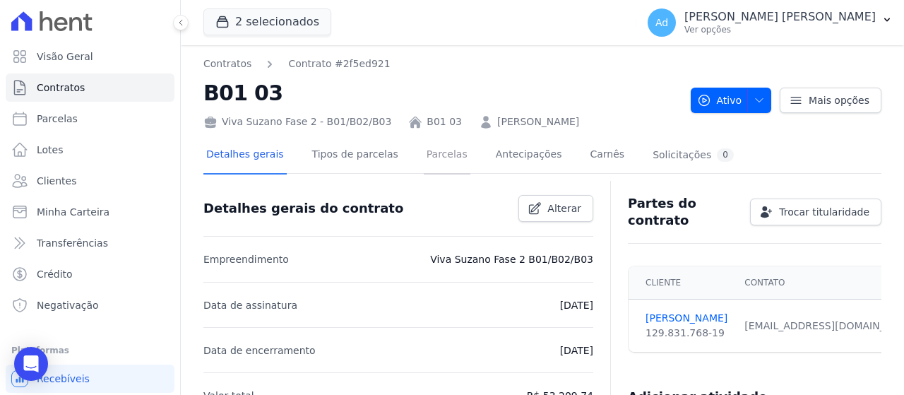
click at [424, 151] on link "Parcelas" at bounding box center [447, 155] width 47 height 37
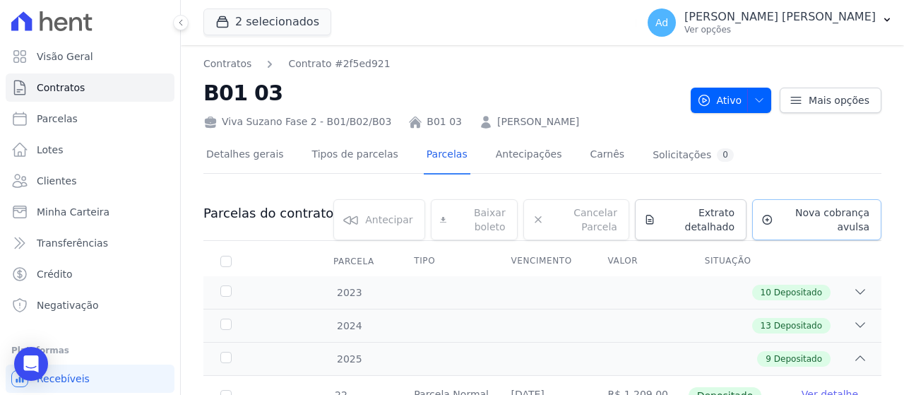
click at [830, 214] on span "Nova cobrança avulsa" at bounding box center [824, 220] width 90 height 28
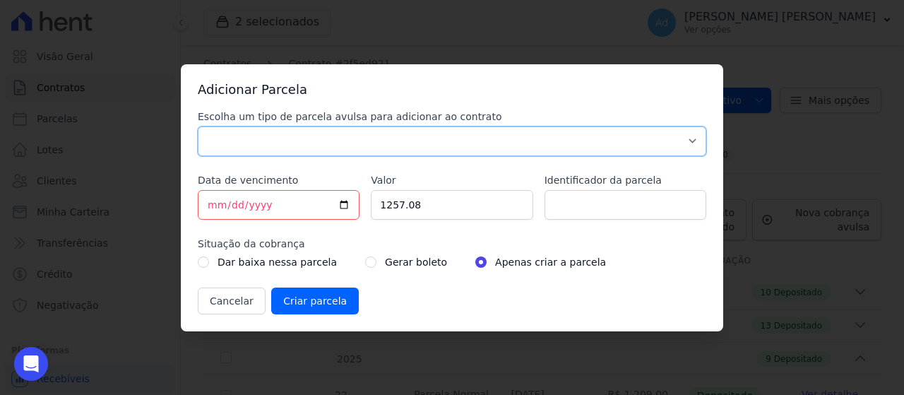
click at [453, 136] on select "Parcela Normal Sinal Caução Intercalada Chaves Pré Chaves Pós Chaves Taxas Quit…" at bounding box center [452, 141] width 509 height 30
select select "standard"
click at [198, 126] on select "Parcela Normal Sinal Caução Intercalada Chaves Pré Chaves Pós Chaves Taxas Quit…" at bounding box center [452, 141] width 509 height 30
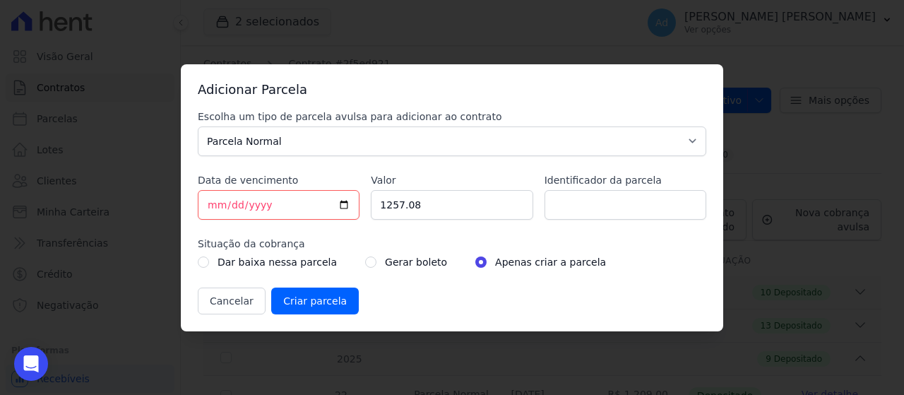
click at [791, 152] on div "Adicionar Parcela Escolha um tipo de parcela avulsa para adicionar ao contrato …" at bounding box center [452, 197] width 904 height 395
click at [239, 302] on button "Cancelar" at bounding box center [232, 300] width 68 height 27
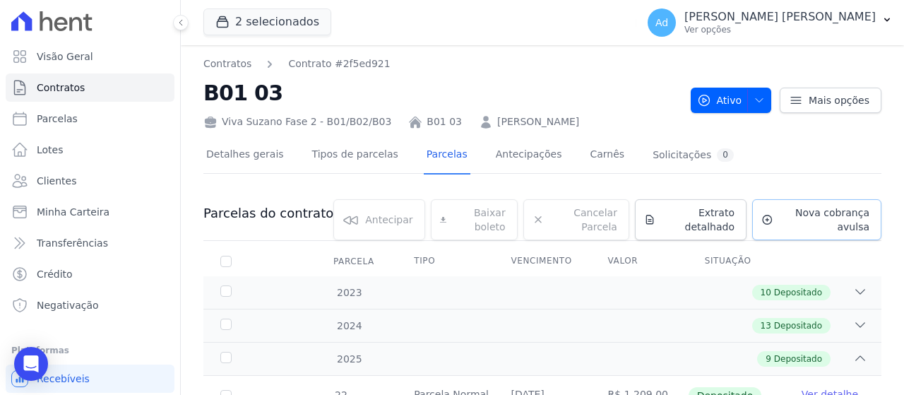
click at [846, 218] on span "Nova cobrança avulsa" at bounding box center [824, 220] width 90 height 28
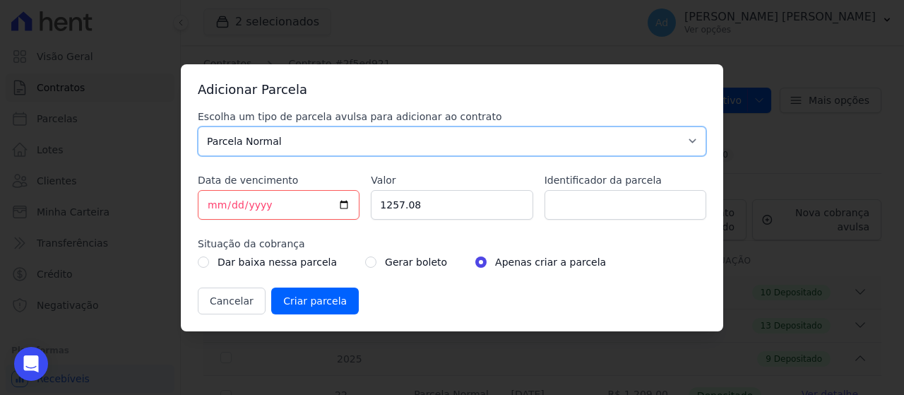
click at [425, 141] on select "Parcela Normal Sinal Caução Intercalada Chaves Pré Chaves Pós Chaves Taxas Quit…" at bounding box center [452, 141] width 509 height 30
click at [198, 126] on select "Parcela Normal Sinal Caução Intercalada Chaves Pré Chaves Pós Chaves Taxas Quit…" at bounding box center [452, 141] width 509 height 30
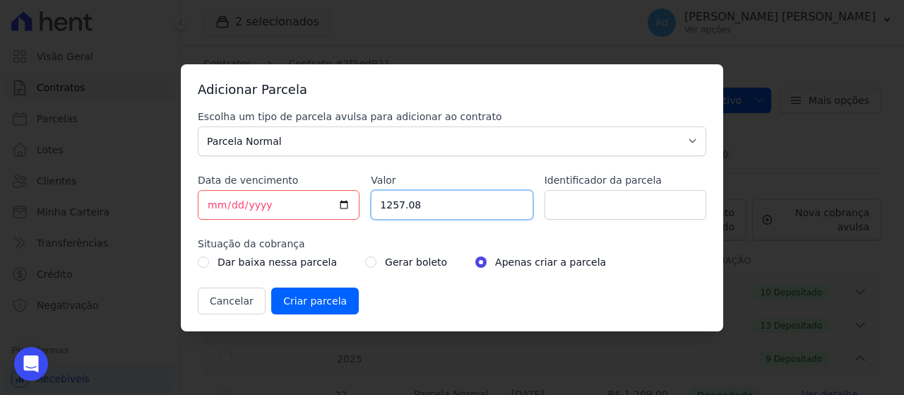
drag, startPoint x: 468, startPoint y: 203, endPoint x: 309, endPoint y: 207, distance: 159.7
click at [309, 207] on div "Escolha um tipo de parcela avulsa para adicionar ao contrato Parcela Normal Sin…" at bounding box center [452, 211] width 509 height 205
type input "1268.52"
click at [622, 198] on input "Identificador da parcela" at bounding box center [626, 205] width 162 height 30
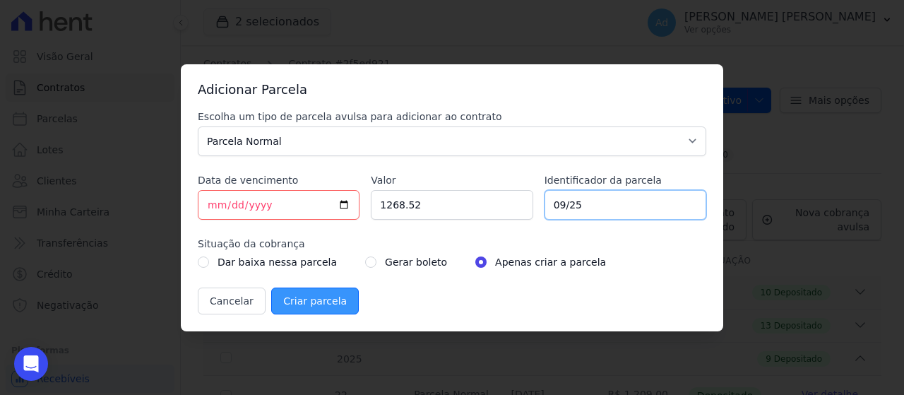
type input "09/25"
click at [308, 302] on input "Criar parcela" at bounding box center [315, 300] width 88 height 27
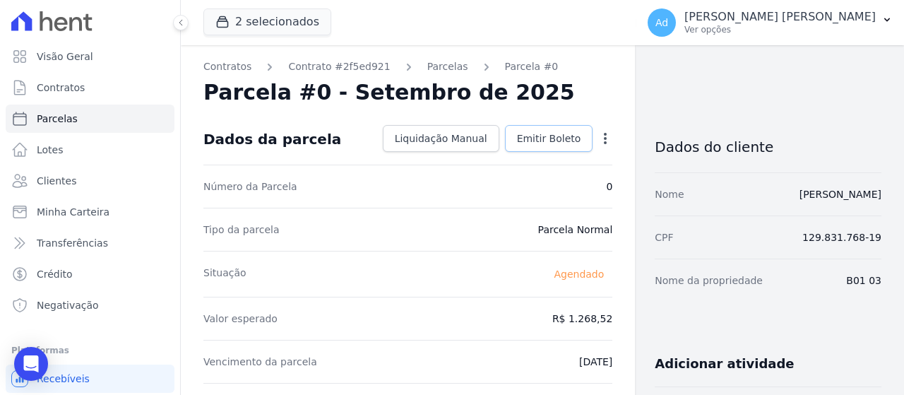
click at [570, 134] on span "Emitir Boleto" at bounding box center [549, 138] width 64 height 14
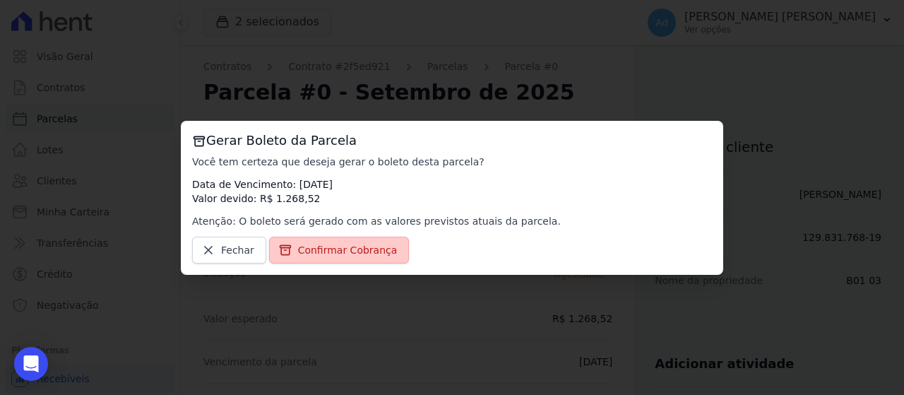
click at [340, 254] on span "Confirmar Cobrança" at bounding box center [348, 250] width 100 height 14
